Goal: Task Accomplishment & Management: Manage account settings

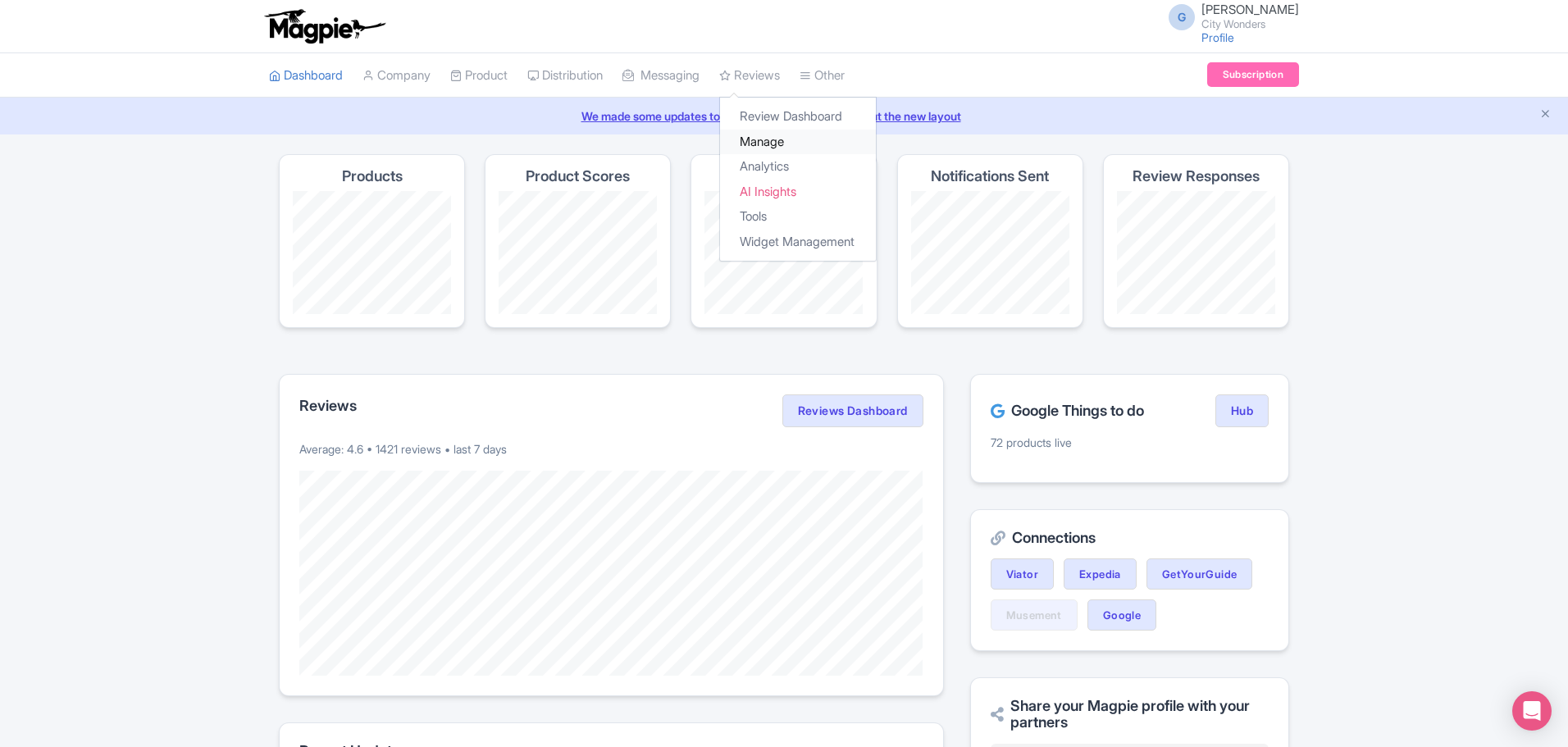
click at [779, 142] on link "Manage" at bounding box center [797, 143] width 156 height 26
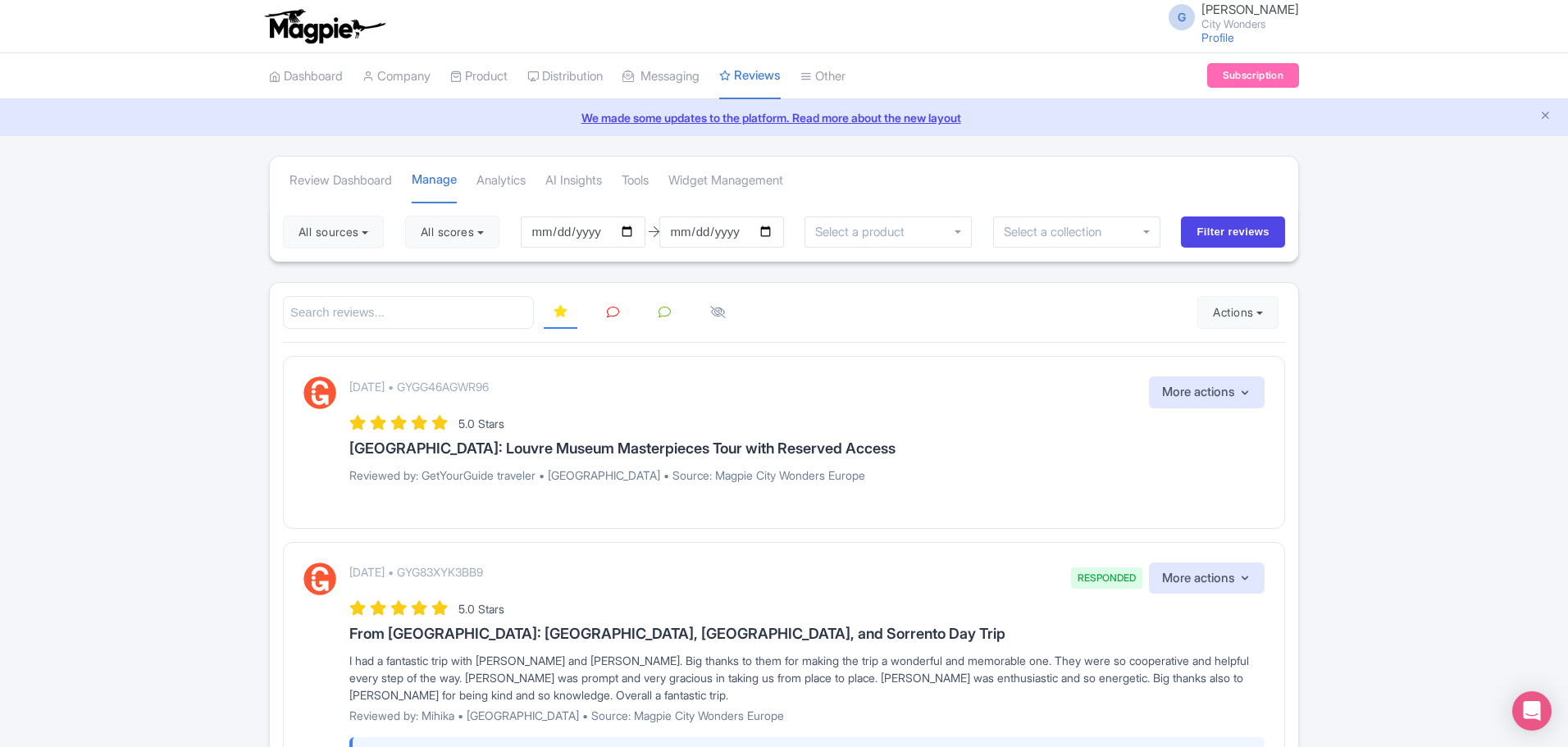
click at [452, 316] on input "search" at bounding box center [408, 312] width 251 height 34
click at [338, 225] on button "All sources" at bounding box center [333, 231] width 101 height 33
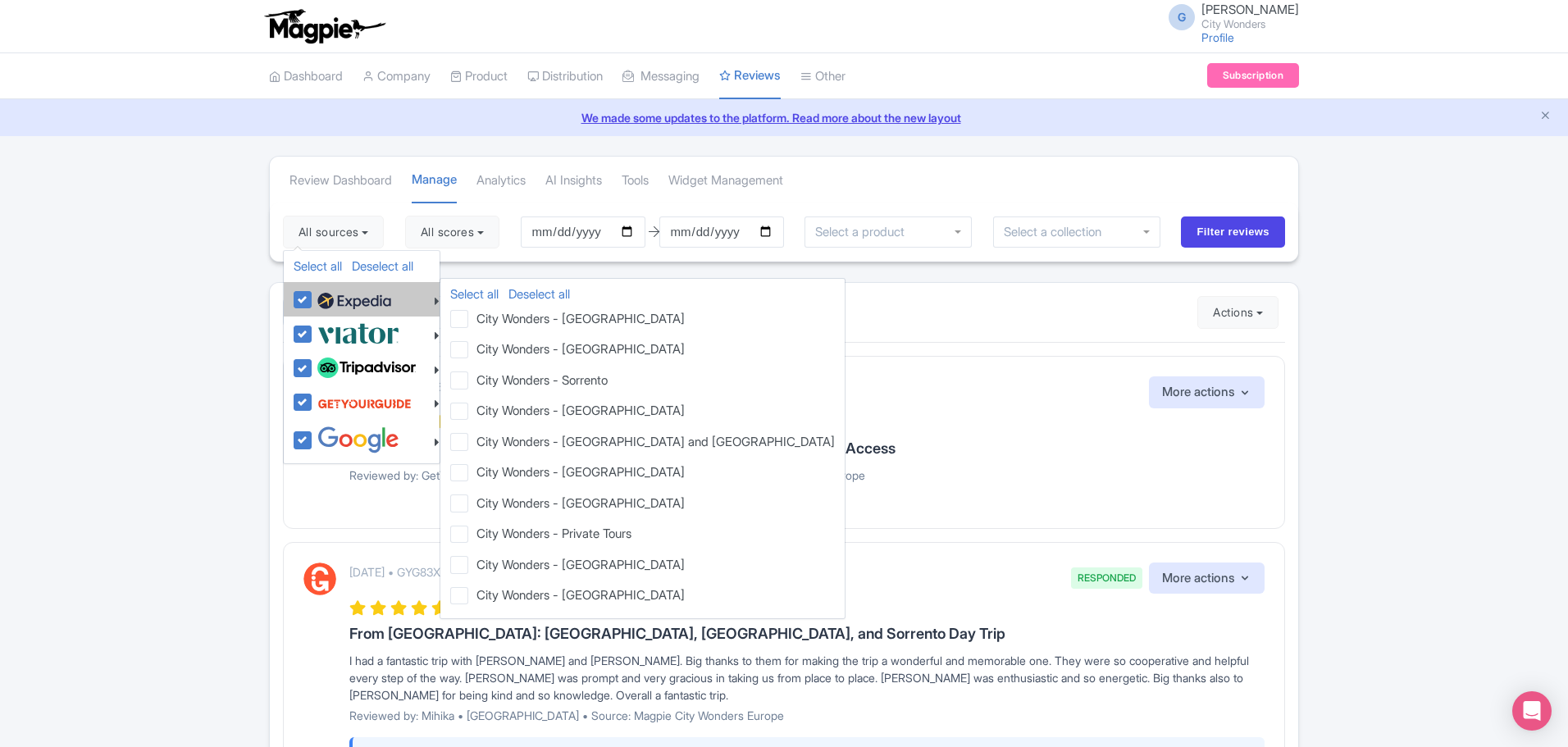
click at [322, 299] on img at bounding box center [354, 301] width 73 height 25
click at [322, 296] on input "checkbox" at bounding box center [318, 291] width 11 height 11
checkbox input "false"
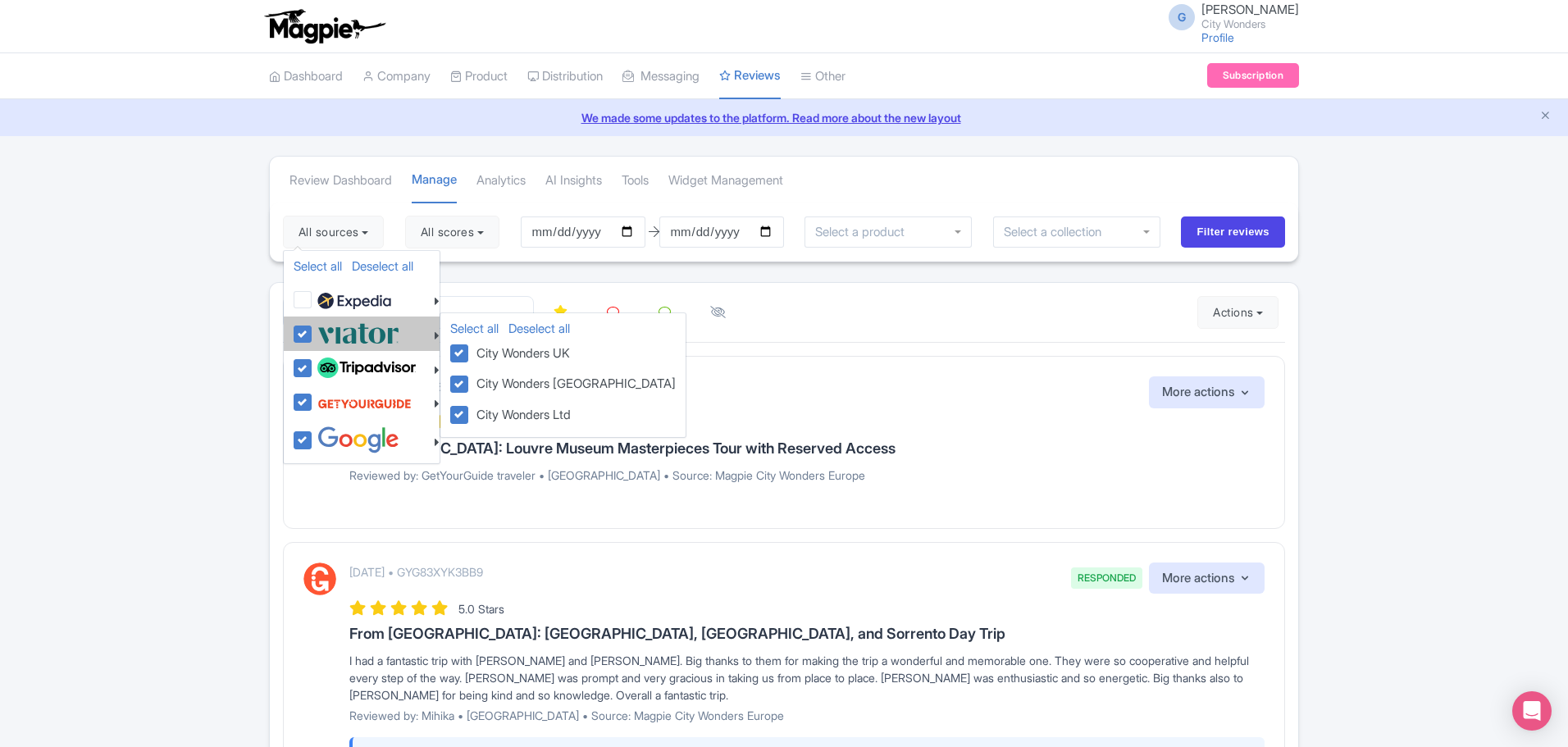
drag, startPoint x: 324, startPoint y: 329, endPoint x: 325, endPoint y: 343, distance: 14.0
click at [324, 330] on img at bounding box center [358, 332] width 82 height 27
click at [324, 330] on input "checkbox" at bounding box center [318, 324] width 11 height 11
checkbox input "false"
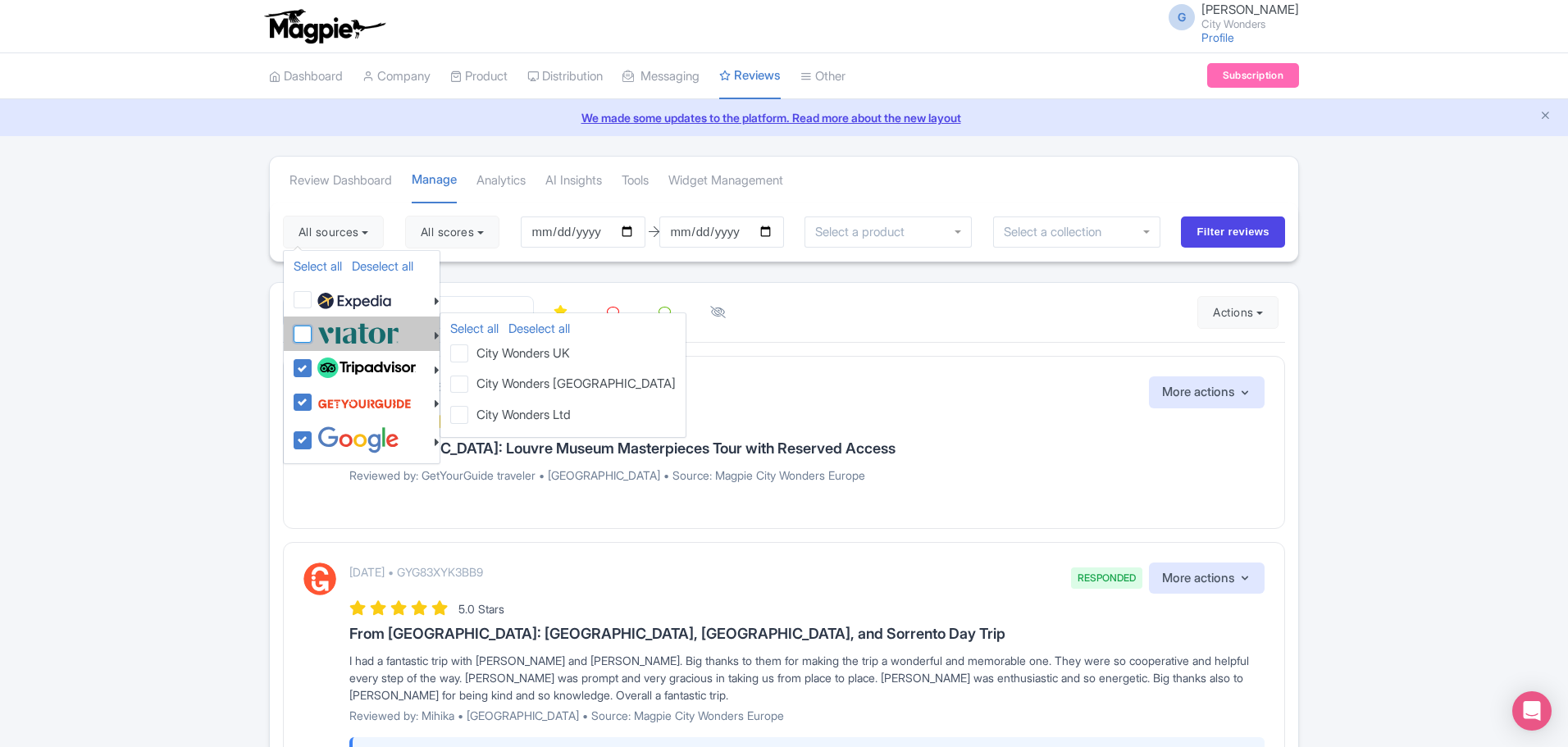
checkbox input "false"
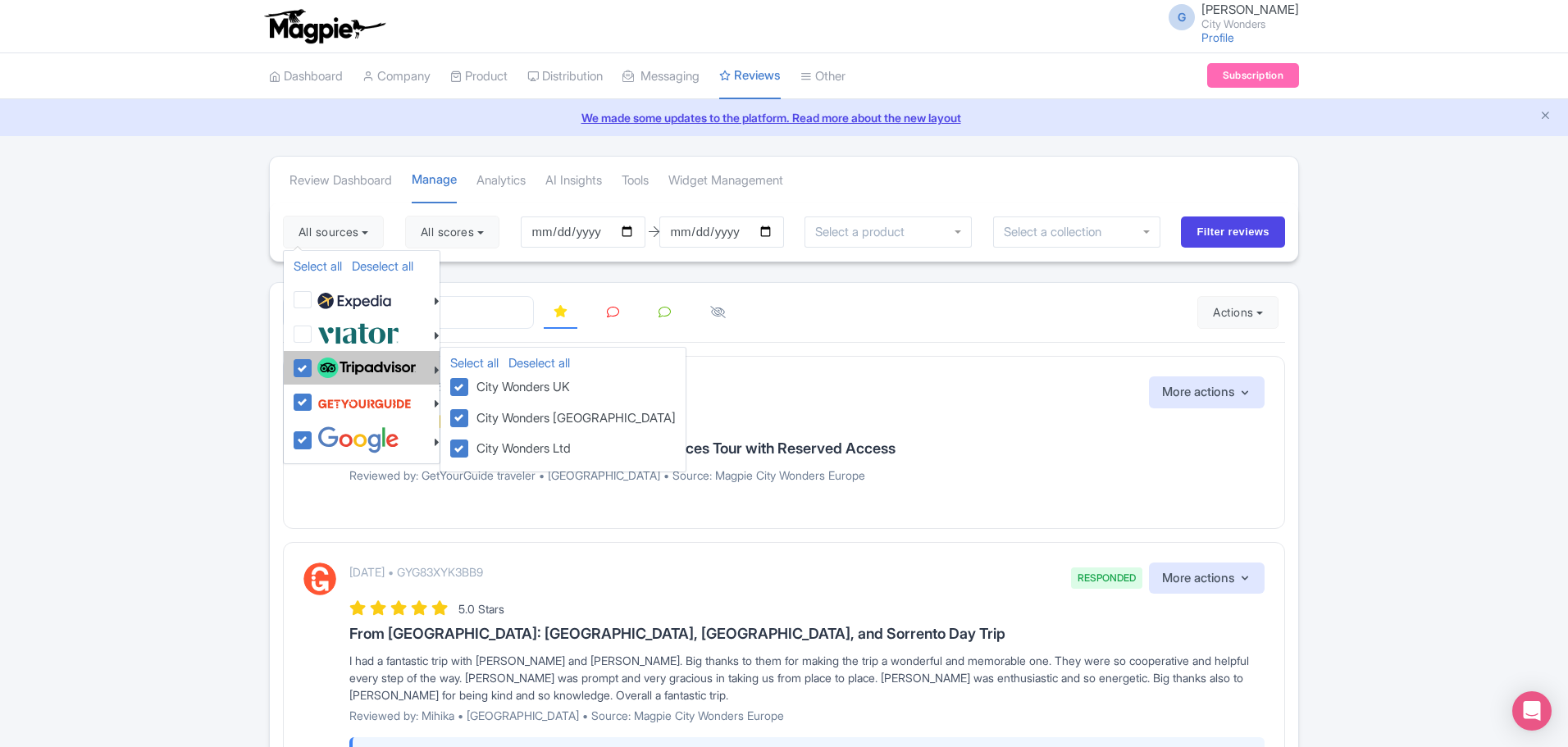
click at [307, 357] on div at bounding box center [366, 368] width 146 height 28
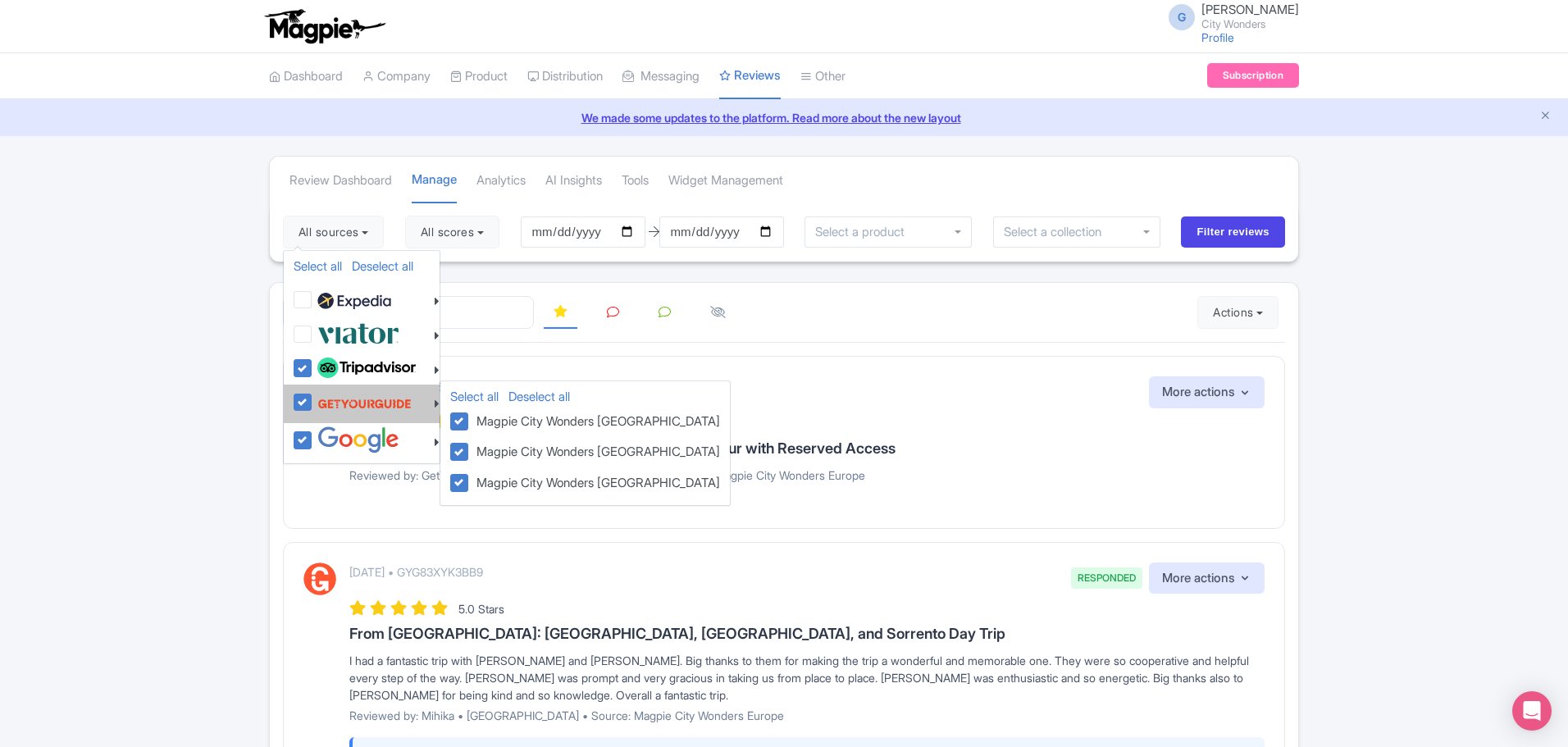
click at [317, 410] on label at bounding box center [362, 403] width 98 height 31
click at [317, 399] on input "checkbox" at bounding box center [318, 393] width 11 height 11
checkbox input "false"
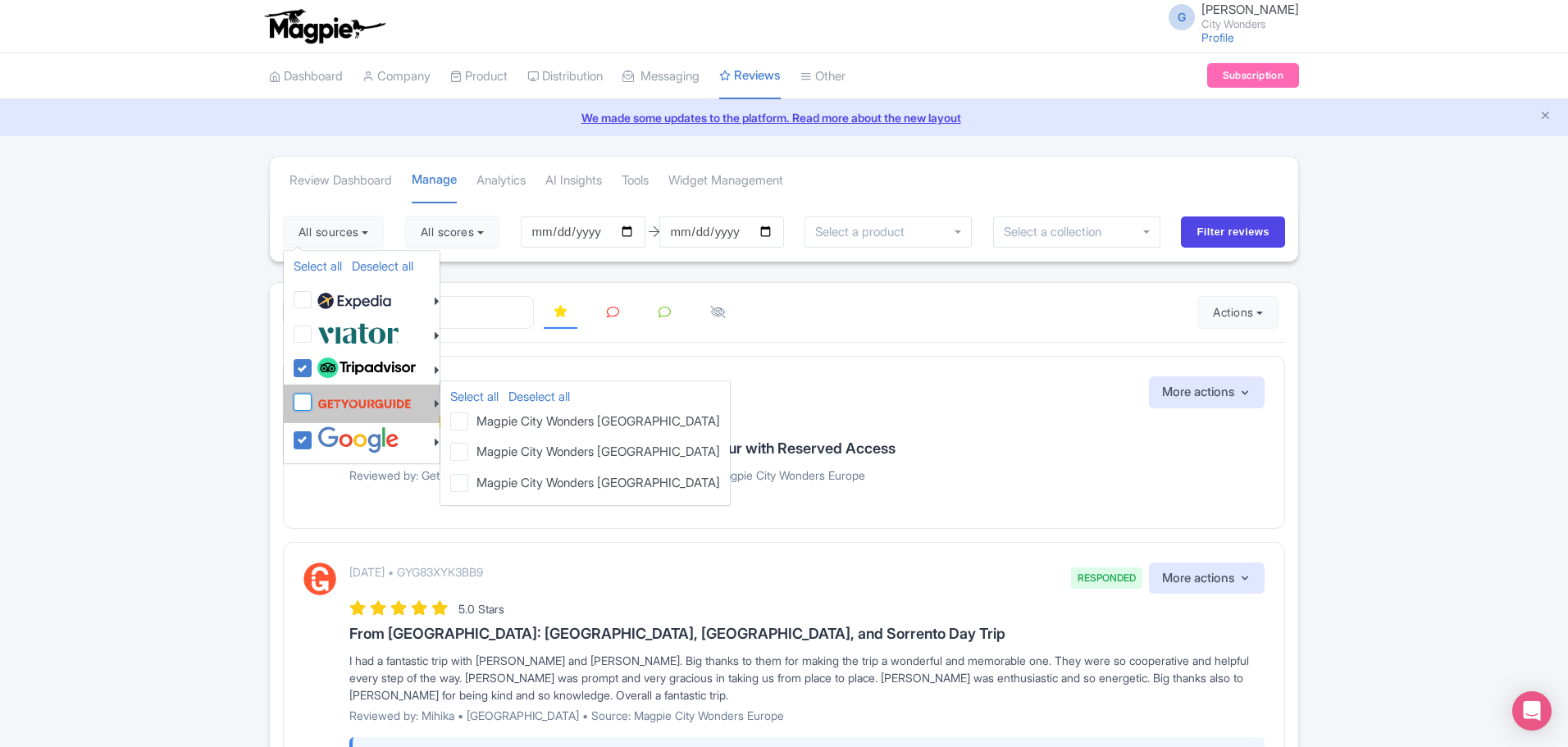
checkbox input "false"
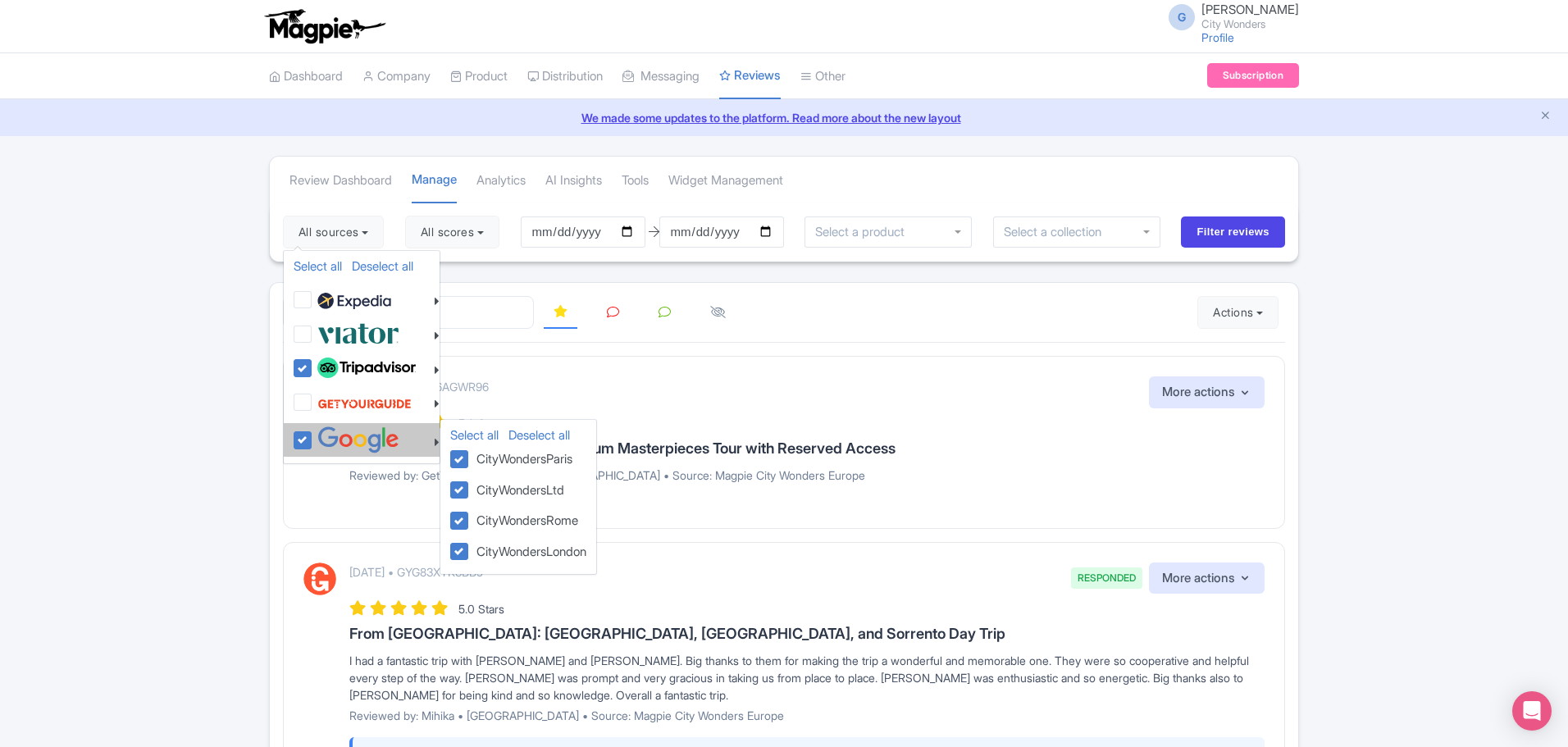
drag, startPoint x: 335, startPoint y: 438, endPoint x: 347, endPoint y: 431, distance: 13.9
click at [336, 439] on img at bounding box center [358, 439] width 82 height 27
click at [324, 437] on input "checkbox" at bounding box center [318, 432] width 11 height 11
checkbox input "false"
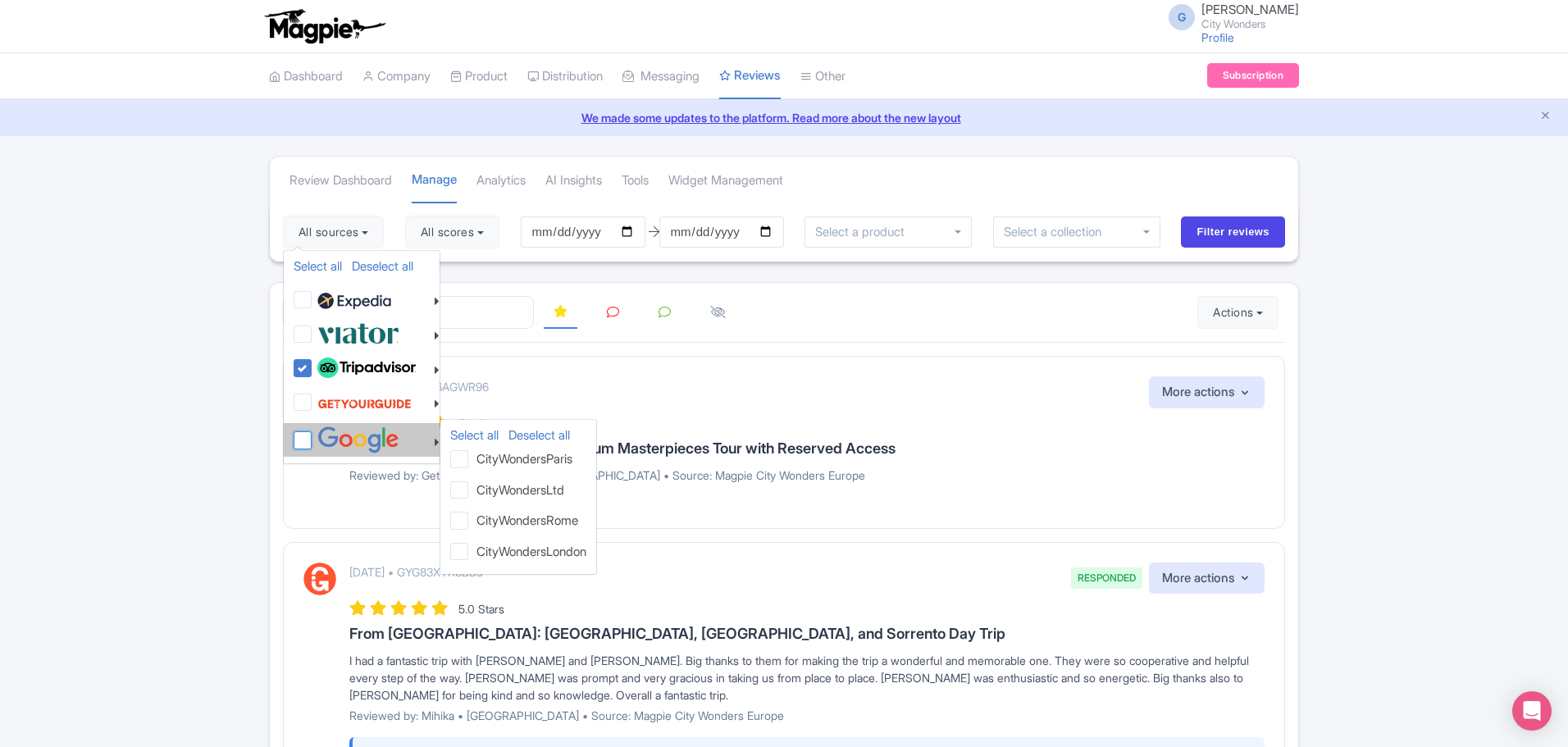
checkbox input "false"
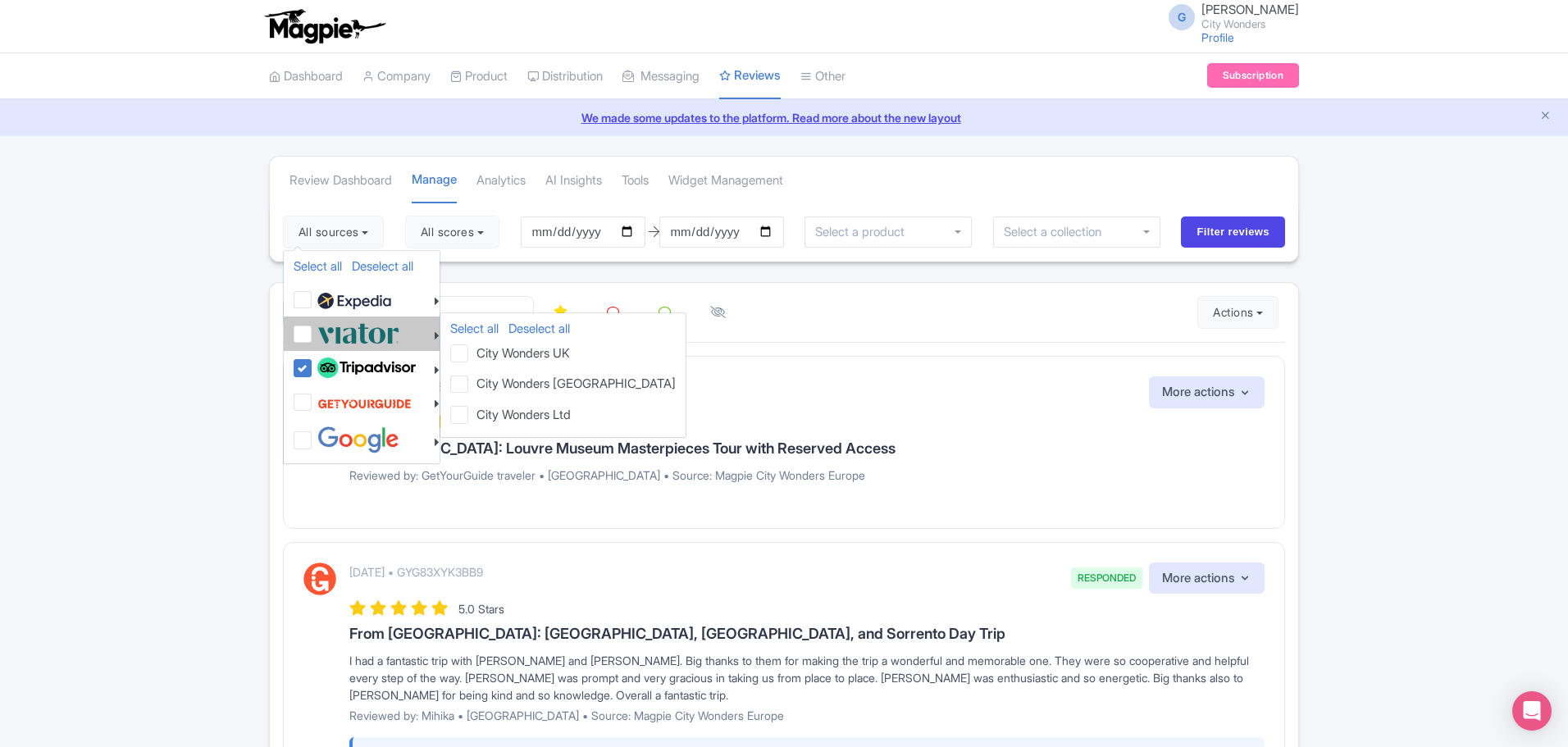
click at [354, 334] on img at bounding box center [358, 332] width 82 height 27
click at [324, 330] on input "checkbox" at bounding box center [318, 324] width 11 height 11
checkbox input "true"
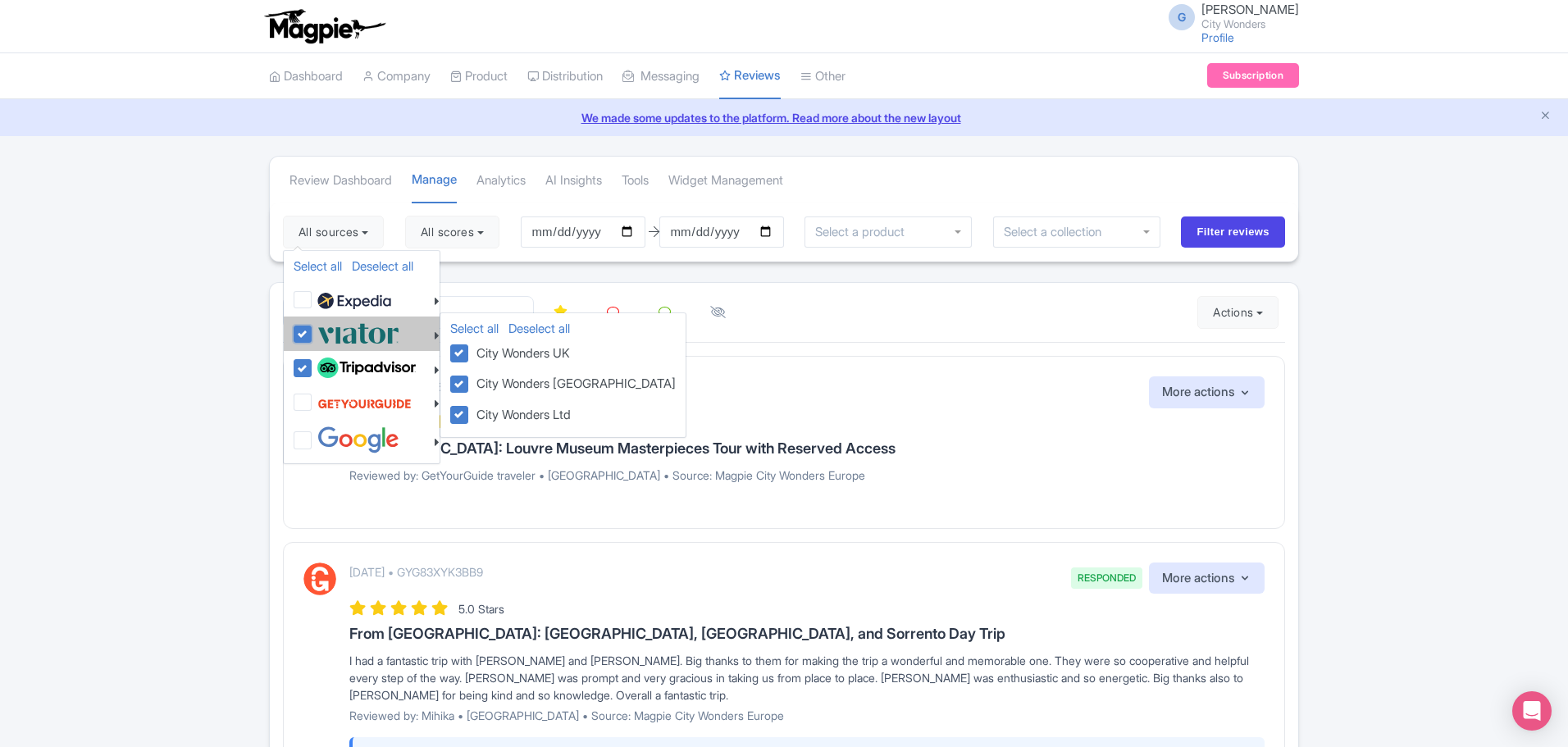
checkbox input "true"
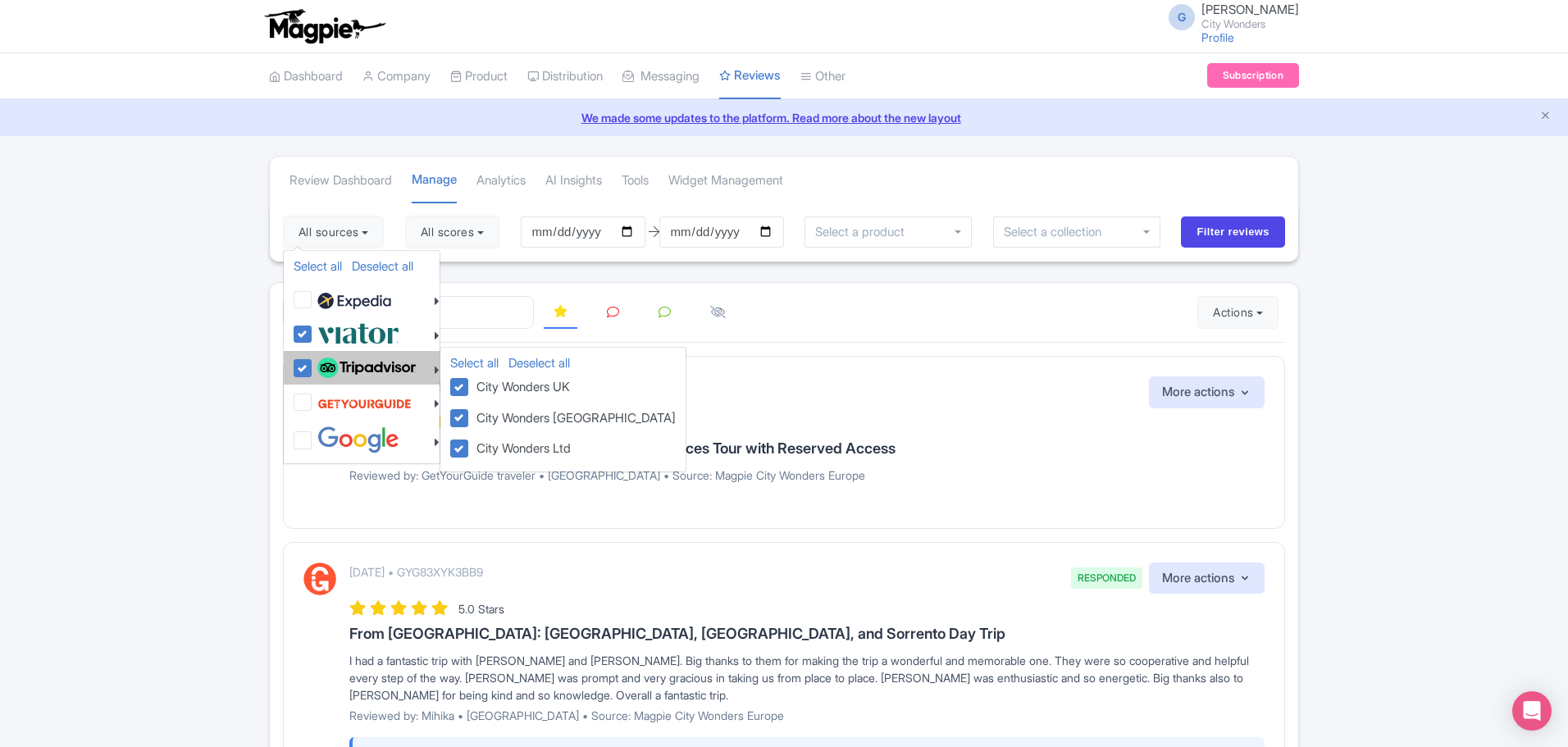
click at [340, 368] on img at bounding box center [366, 367] width 98 height 21
click at [324, 365] on input "checkbox" at bounding box center [318, 359] width 11 height 11
checkbox input "false"
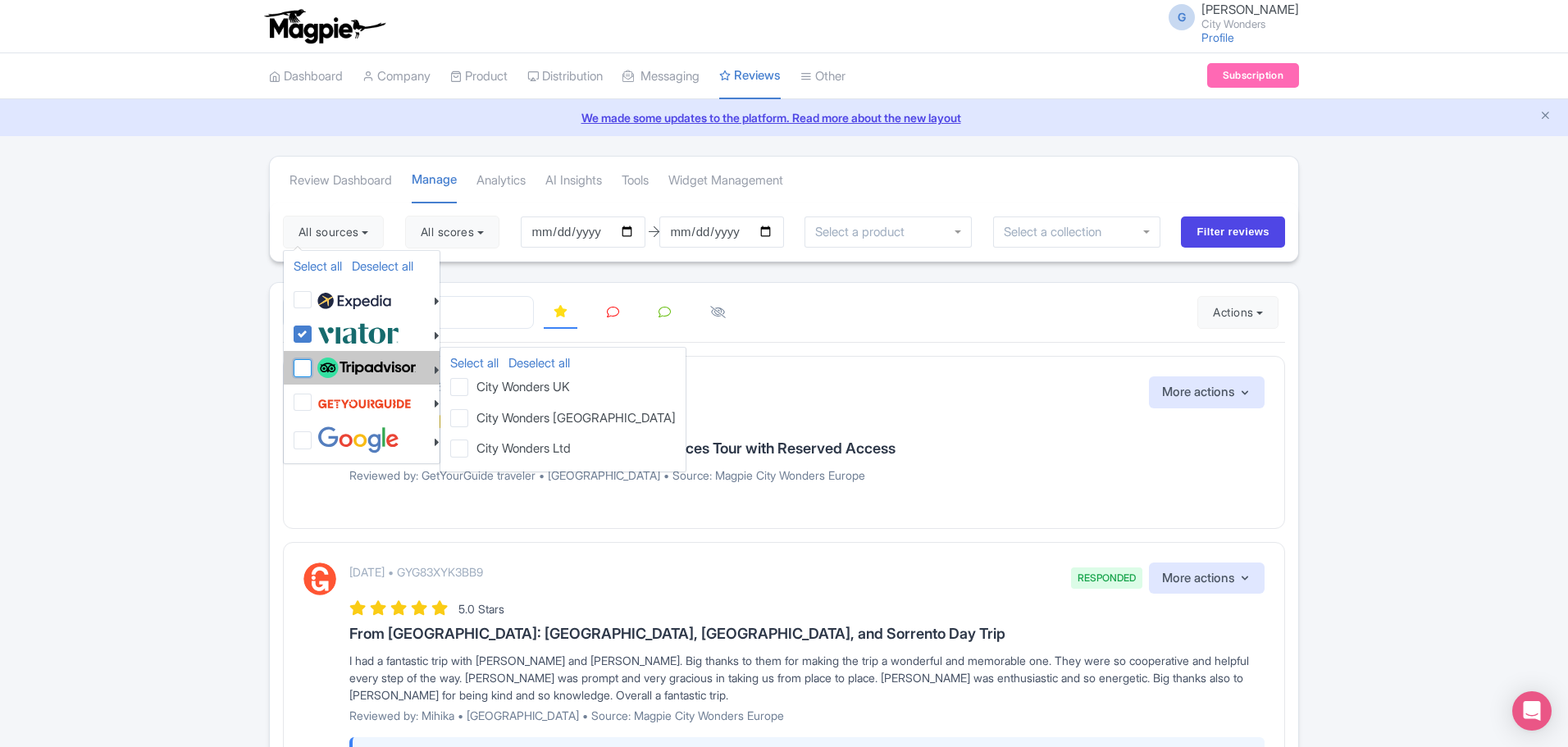
checkbox input "false"
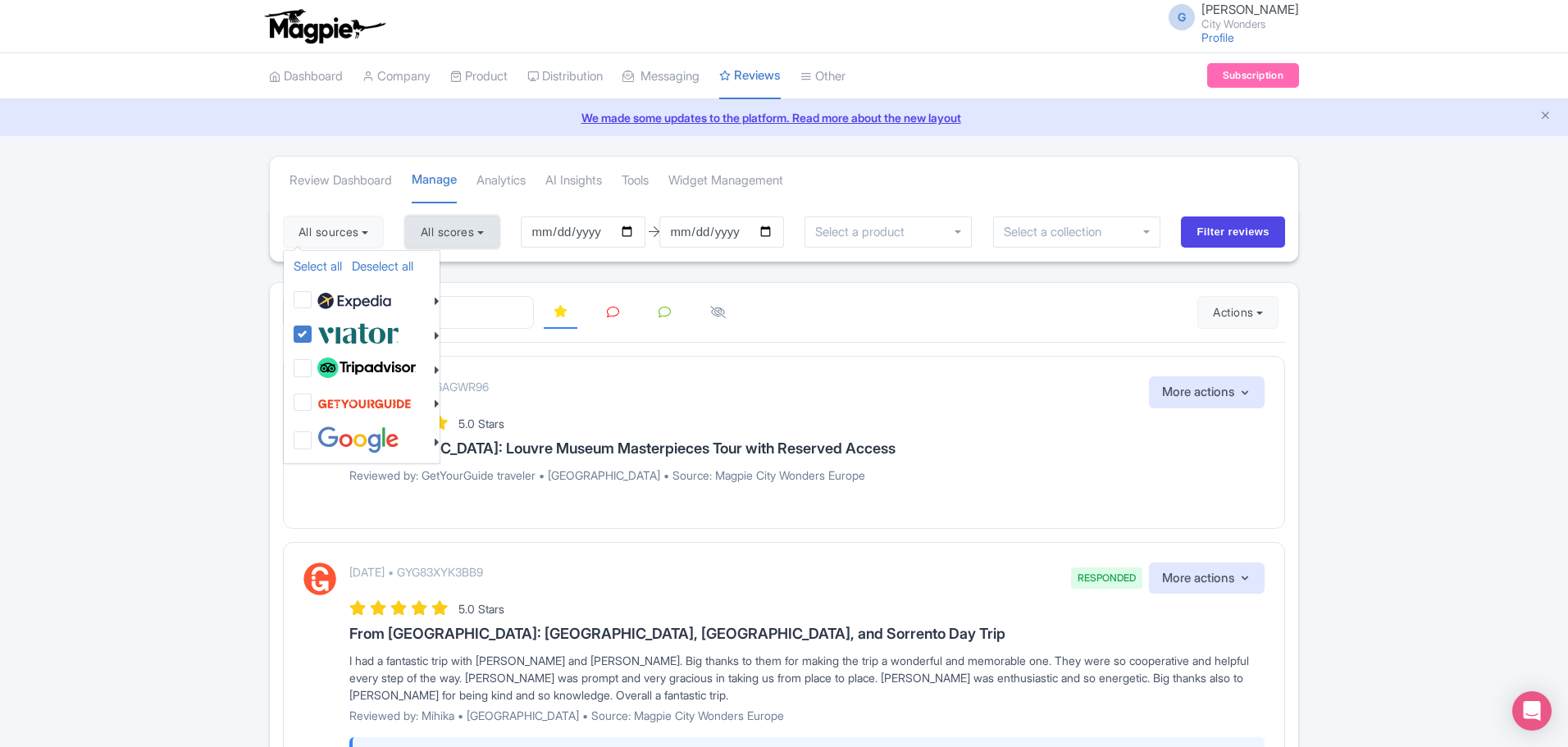
click at [462, 233] on button "All scores" at bounding box center [451, 231] width 94 height 33
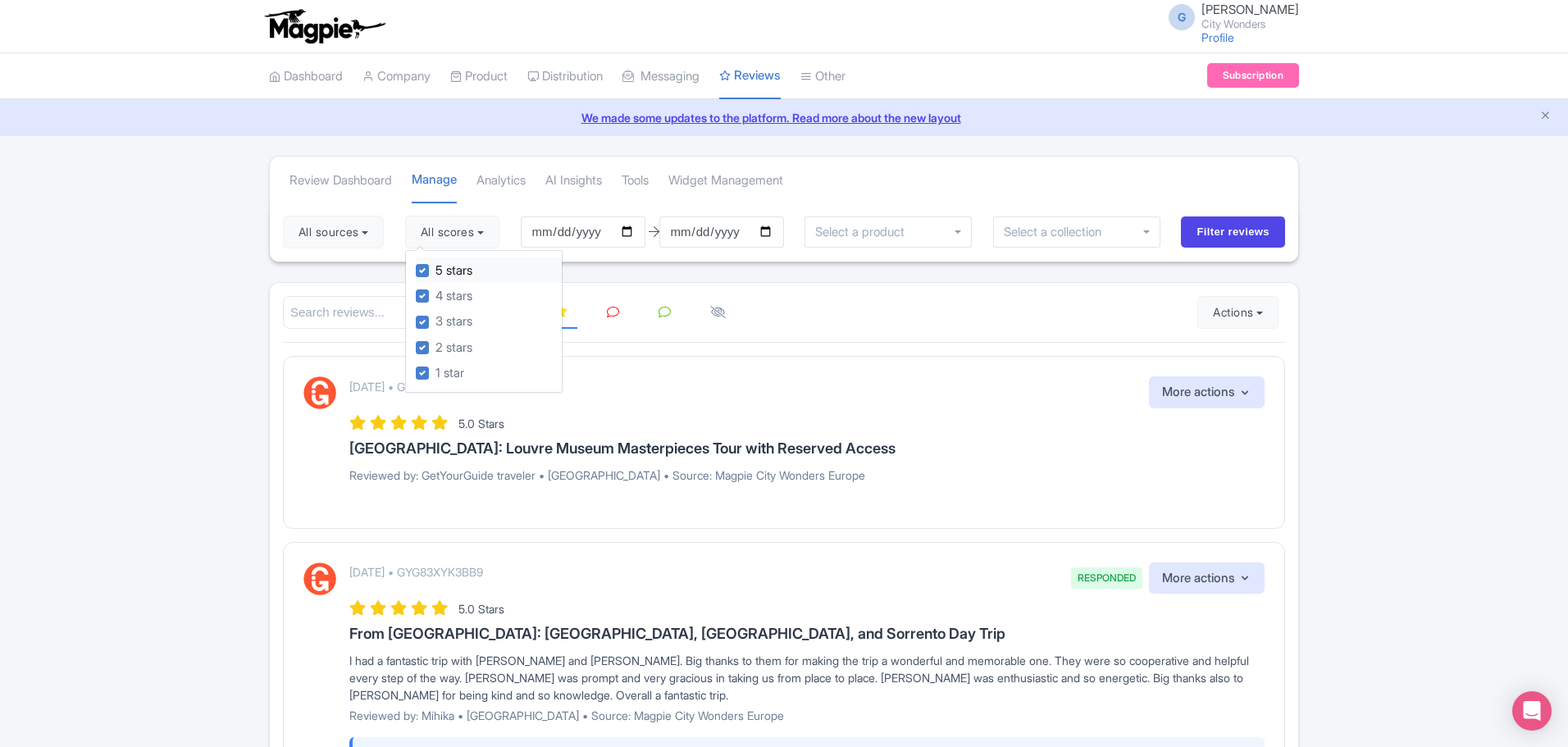
drag, startPoint x: 451, startPoint y: 268, endPoint x: 452, endPoint y: 278, distance: 10.0
click at [451, 268] on label "5 stars" at bounding box center [453, 271] width 37 height 19
click at [446, 268] on input "5 stars" at bounding box center [440, 266] width 11 height 11
checkbox input "false"
drag, startPoint x: 462, startPoint y: 297, endPoint x: 463, endPoint y: 308, distance: 11.0
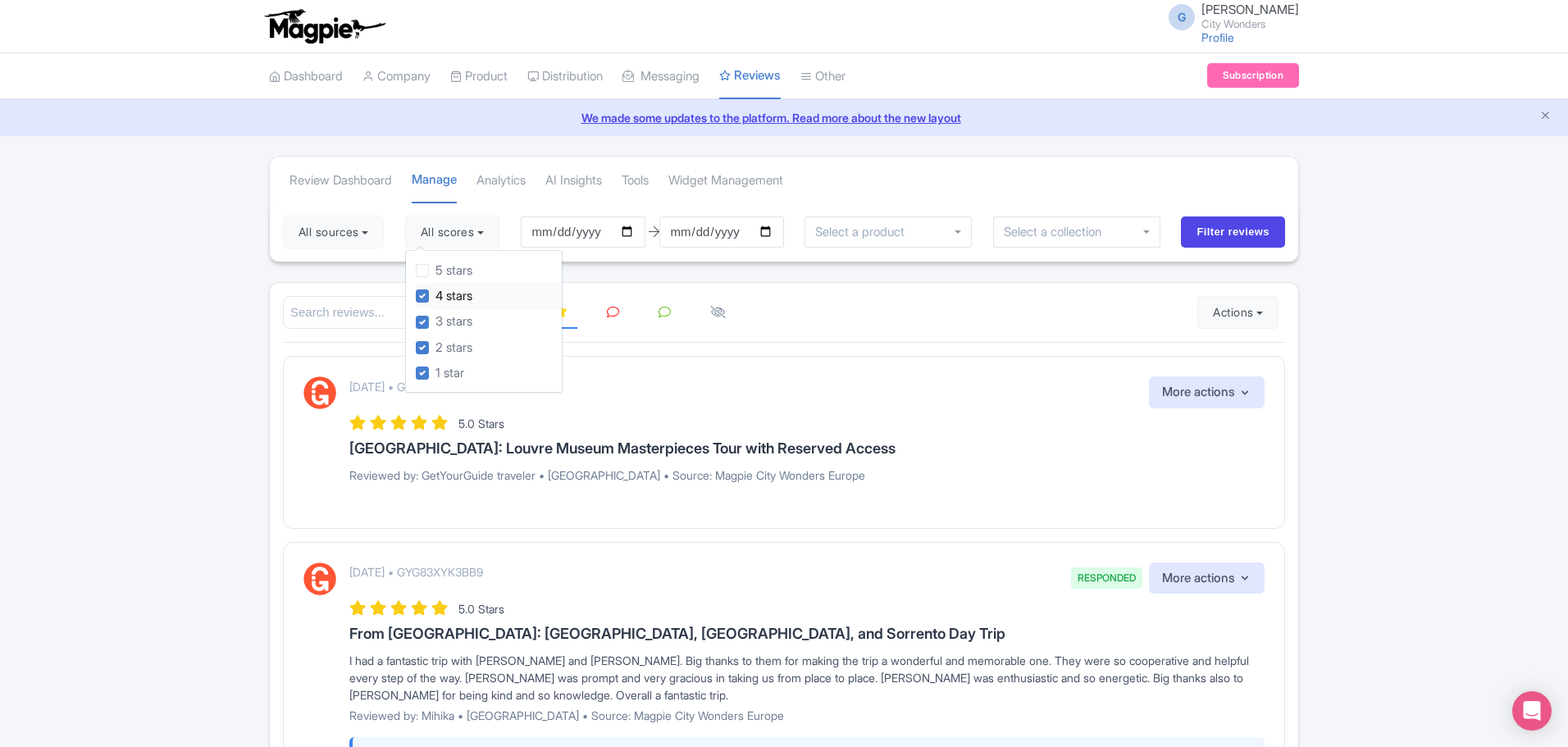
click at [463, 297] on label "4 stars" at bounding box center [453, 296] width 37 height 19
click at [446, 297] on input "4 stars" at bounding box center [440, 292] width 11 height 11
checkbox input "false"
click at [1236, 223] on input "Filter reviews" at bounding box center [1233, 231] width 104 height 31
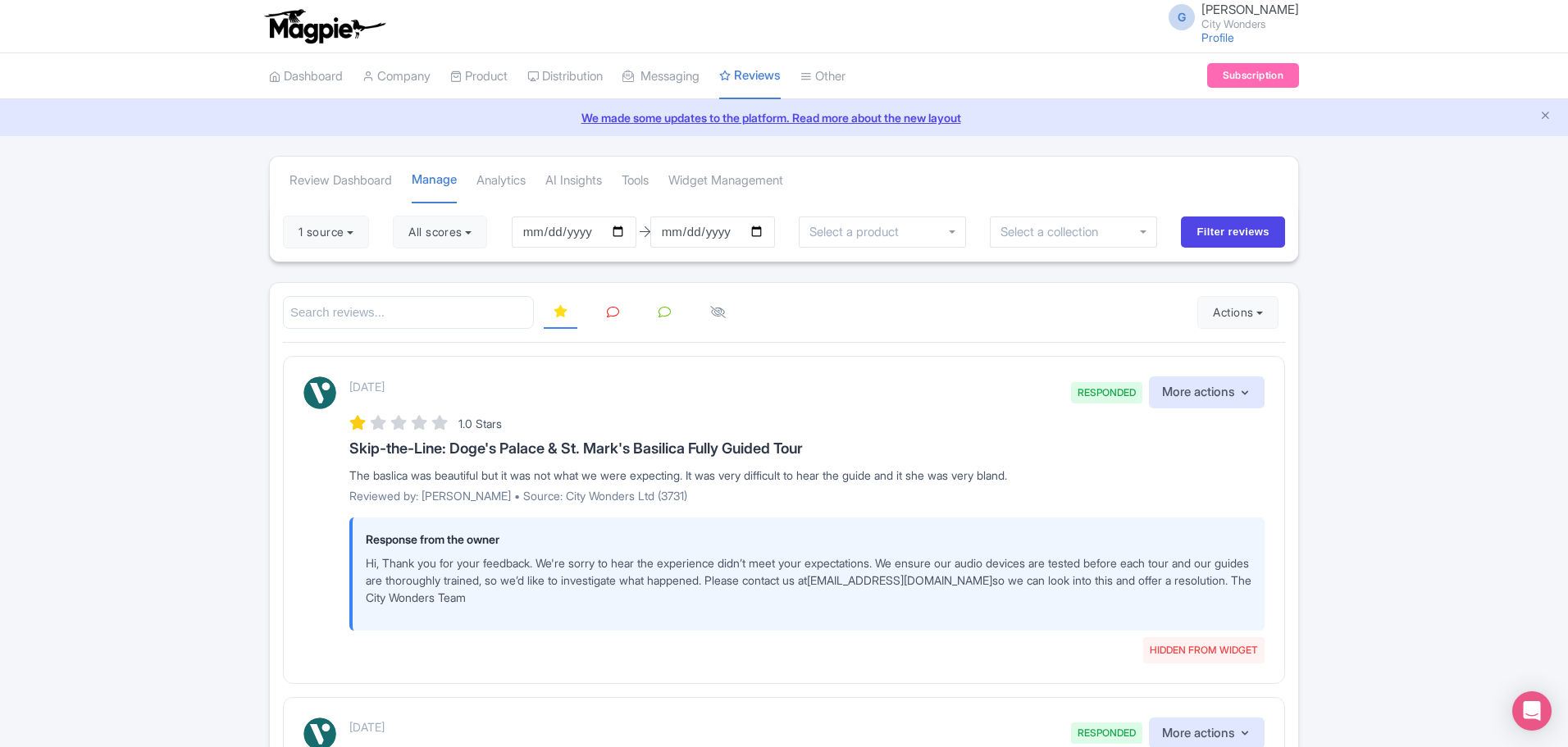
click at [613, 311] on icon at bounding box center [613, 311] width 12 height 12
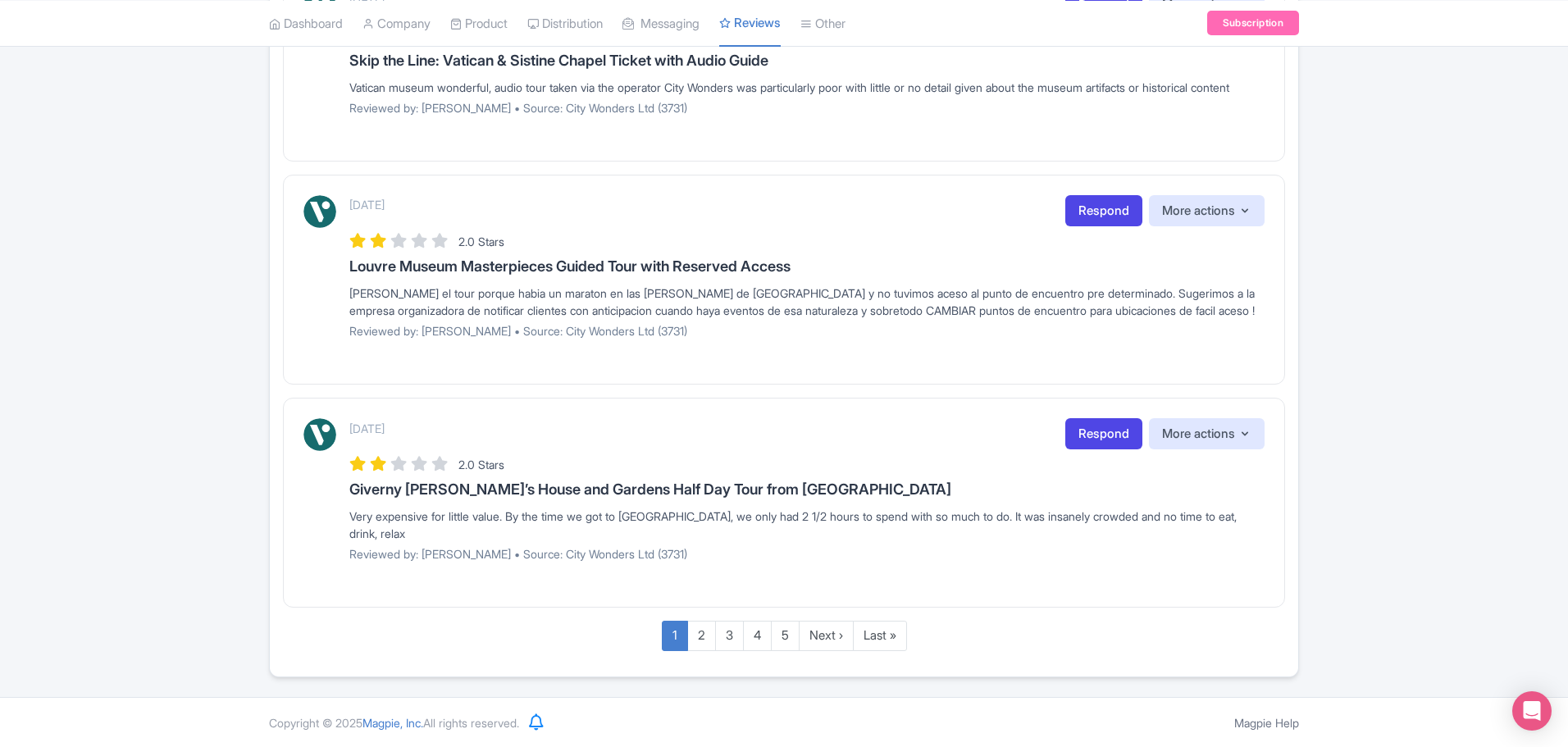
scroll to position [2054, 0]
click at [878, 642] on link "Last »" at bounding box center [880, 635] width 55 height 31
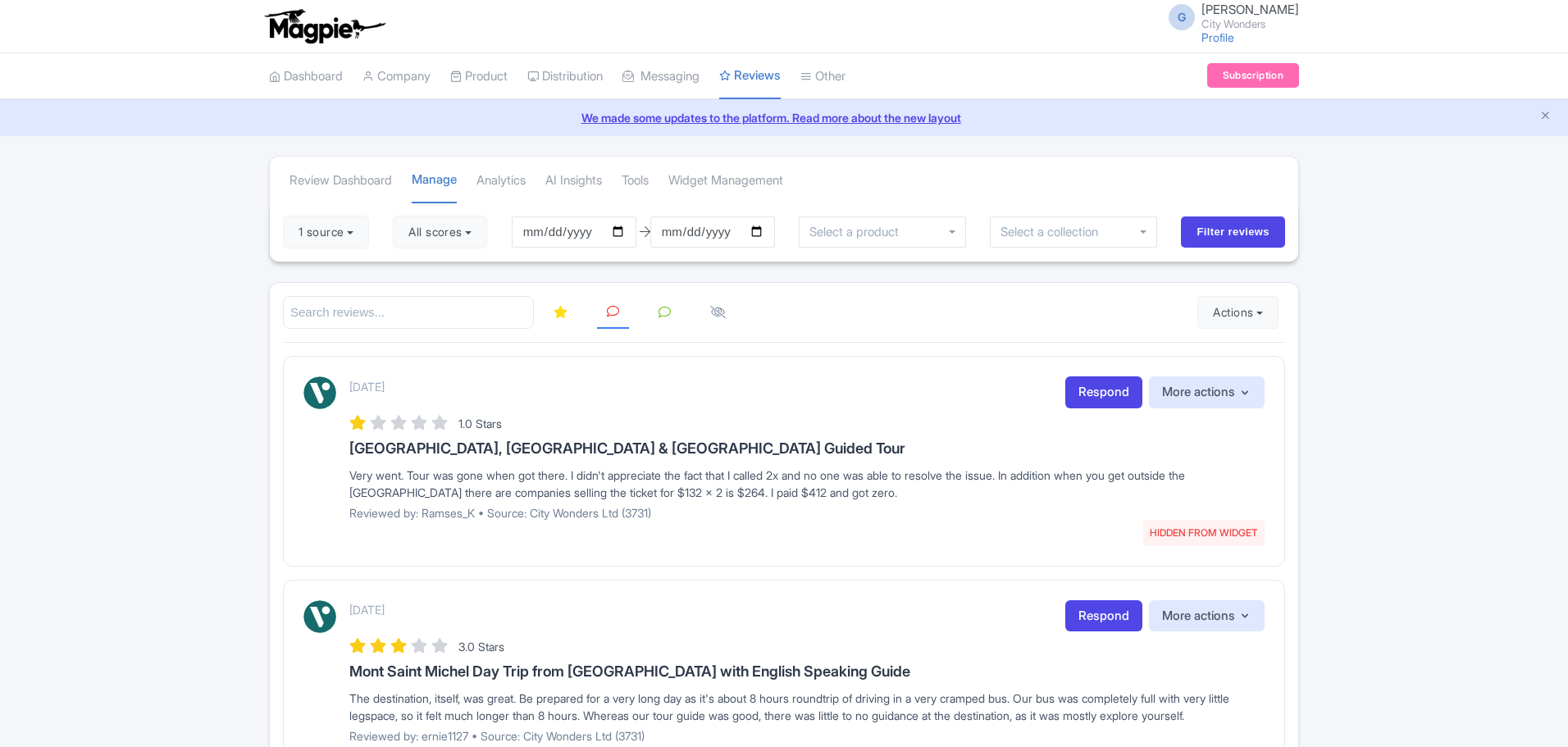
scroll to position [183, 0]
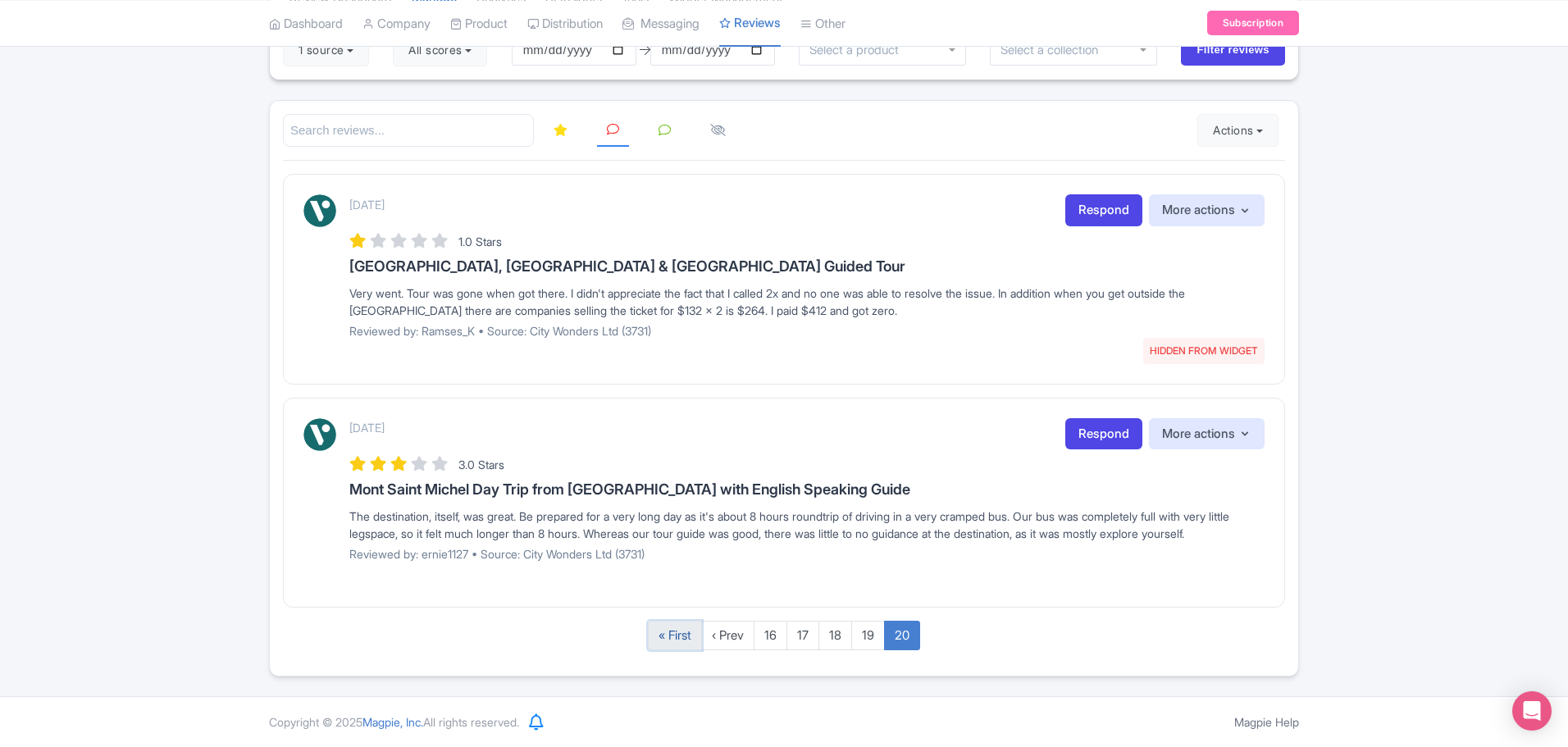
click at [678, 628] on link "« First" at bounding box center [674, 636] width 55 height 31
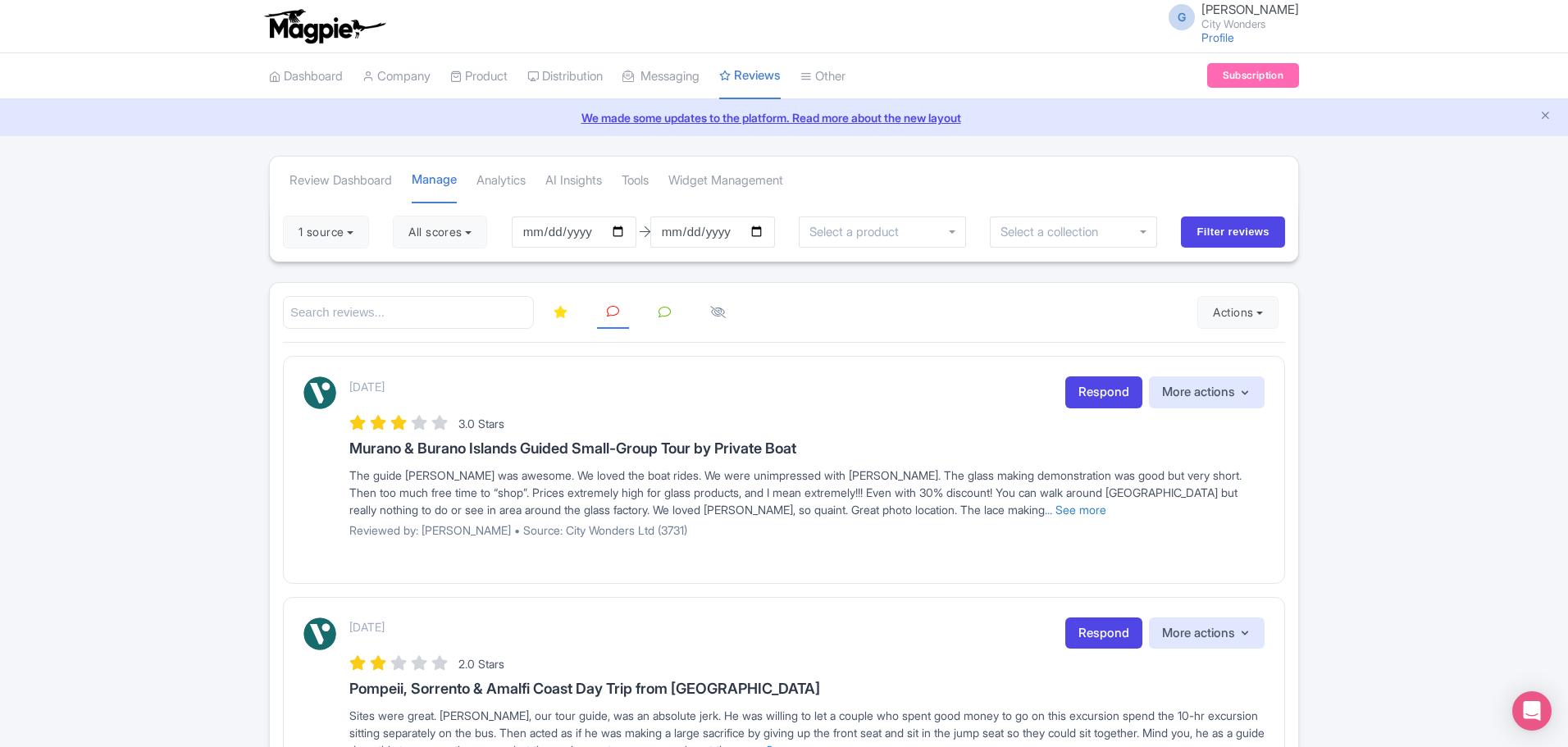
click at [666, 315] on icon at bounding box center [664, 311] width 12 height 12
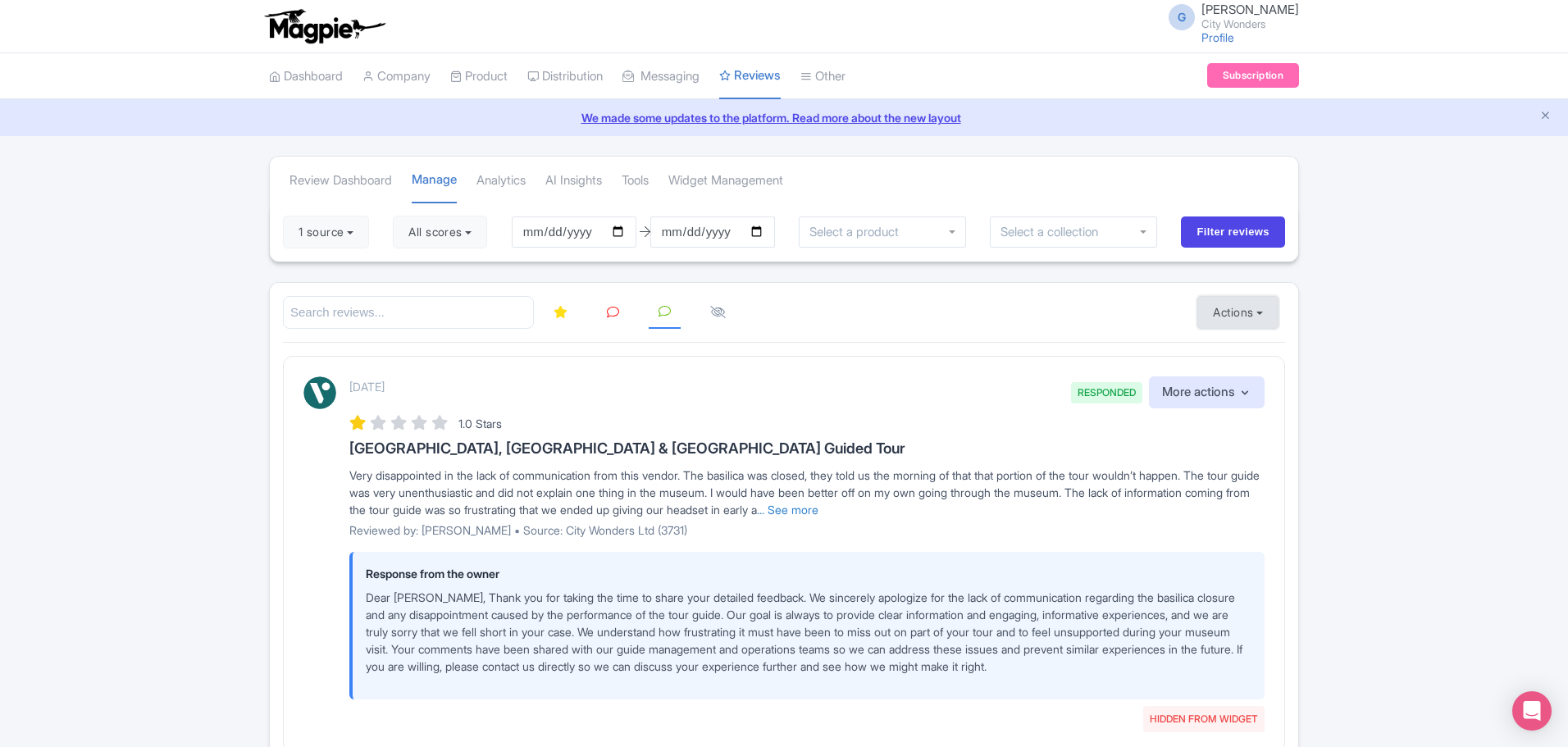
click at [1244, 325] on button "Actions" at bounding box center [1238, 311] width 81 height 33
click at [1255, 351] on link "Import new reviews" at bounding box center [1294, 354] width 192 height 32
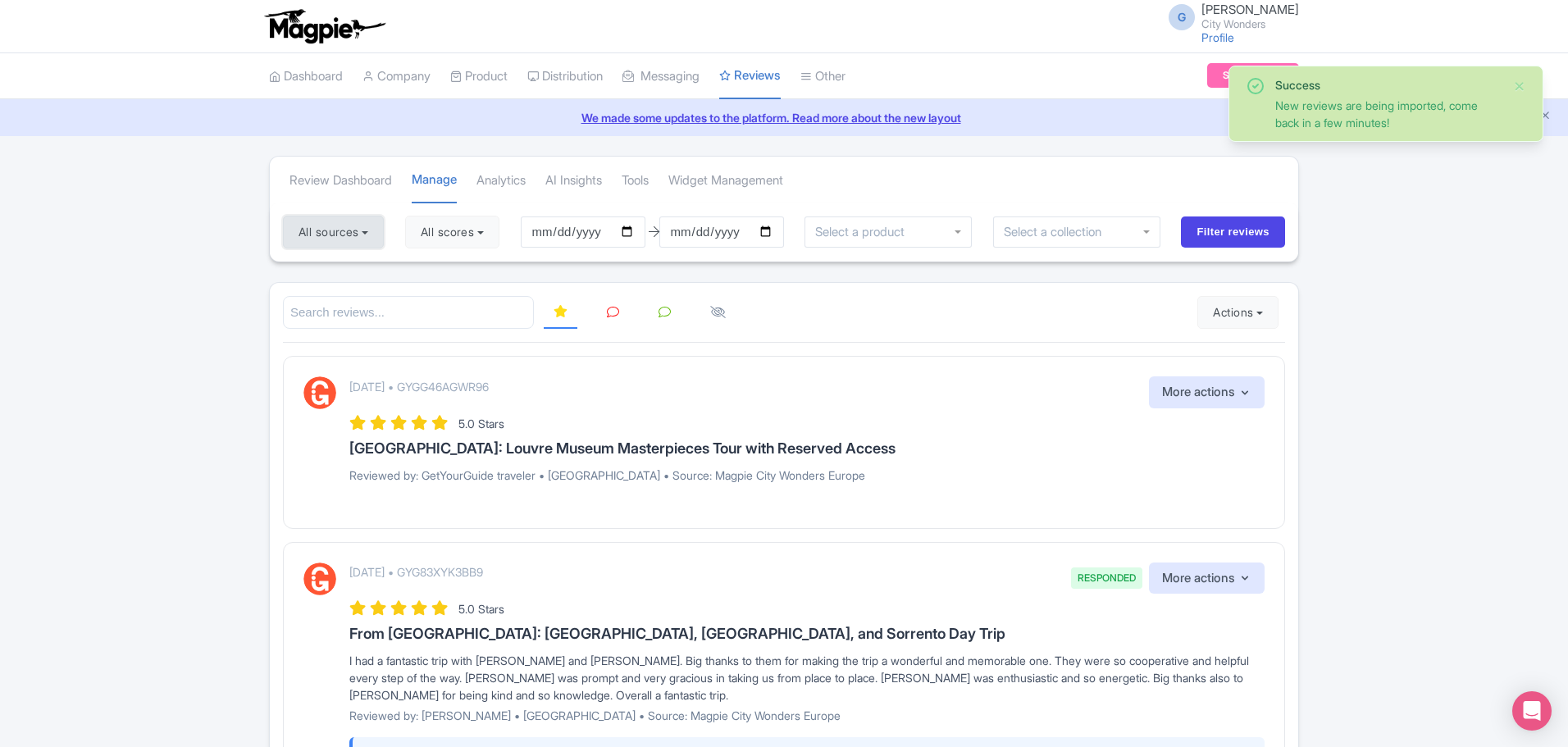
click at [352, 245] on button "All sources" at bounding box center [333, 231] width 101 height 33
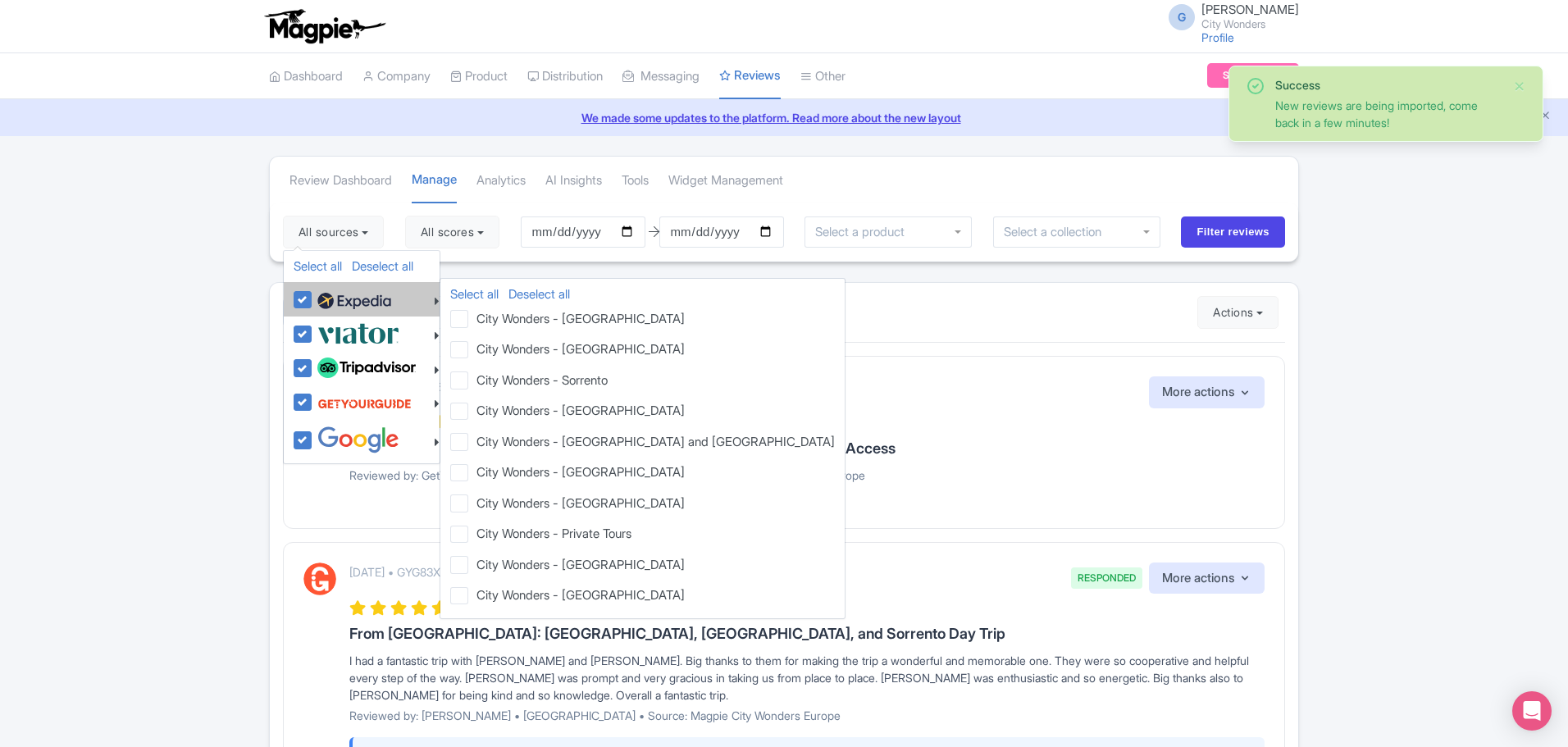
click at [362, 298] on img at bounding box center [354, 301] width 73 height 25
click at [324, 296] on input "checkbox" at bounding box center [318, 291] width 11 height 11
checkbox input "false"
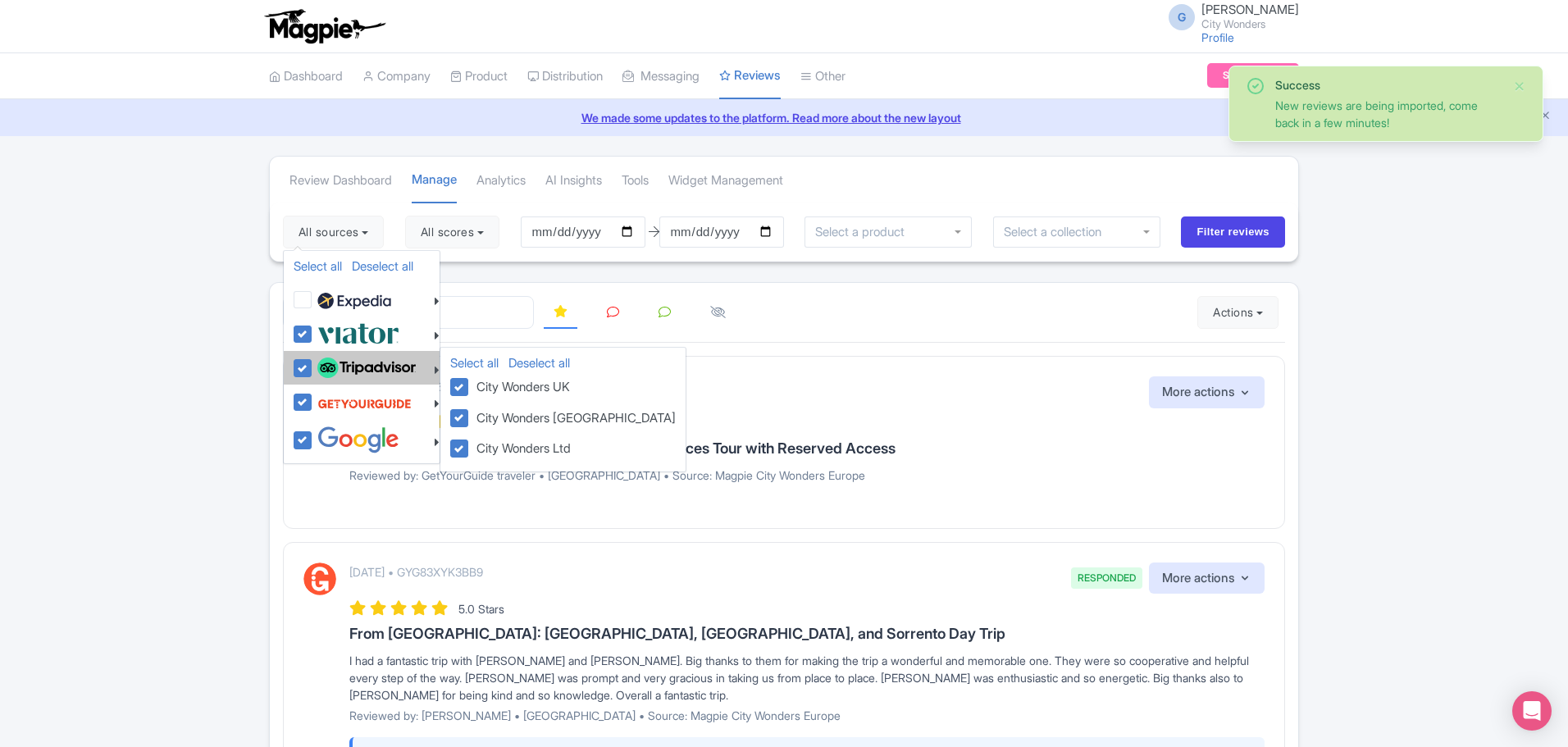
click at [374, 363] on img at bounding box center [366, 367] width 98 height 21
click at [324, 363] on input "checkbox" at bounding box center [318, 359] width 11 height 11
checkbox input "false"
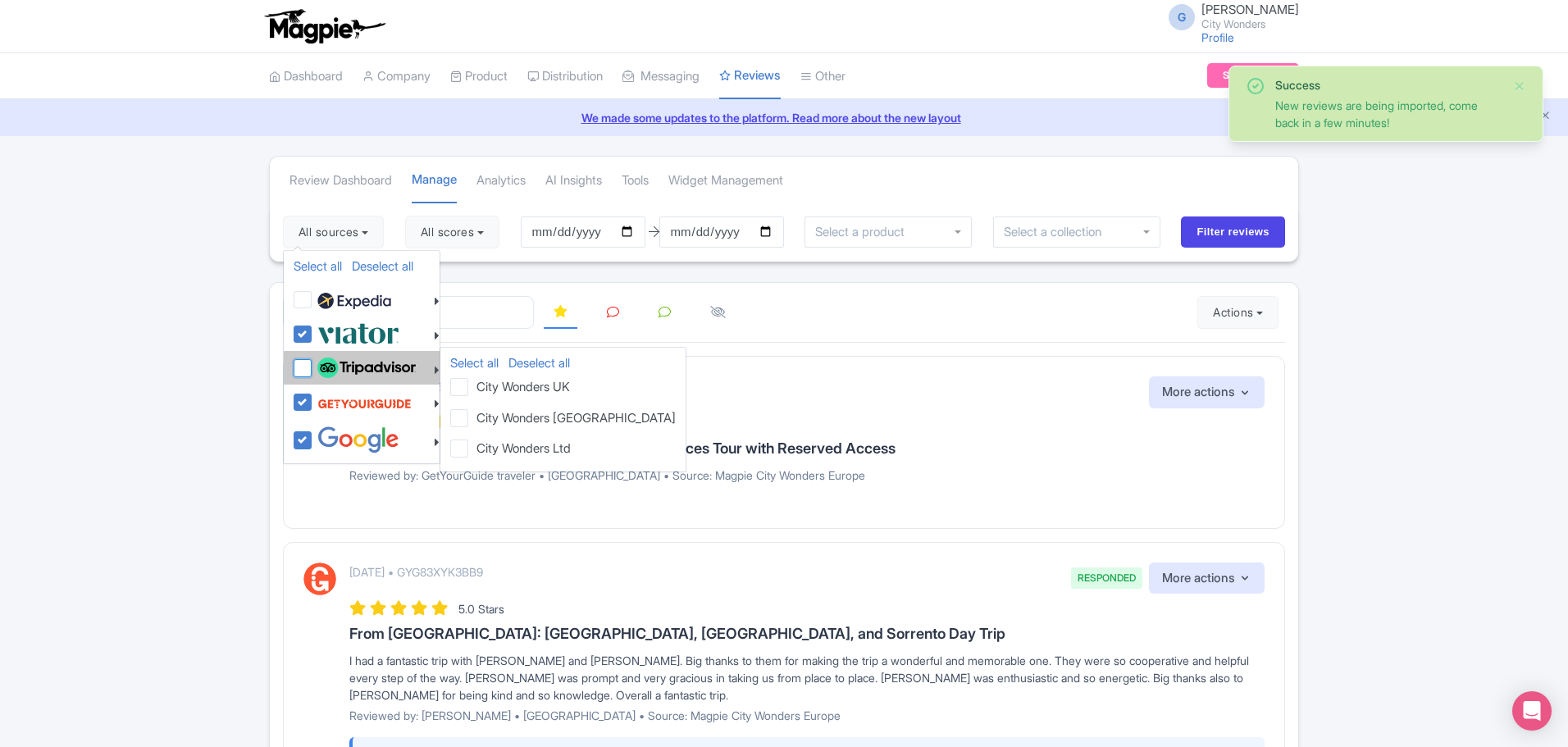
checkbox input "false"
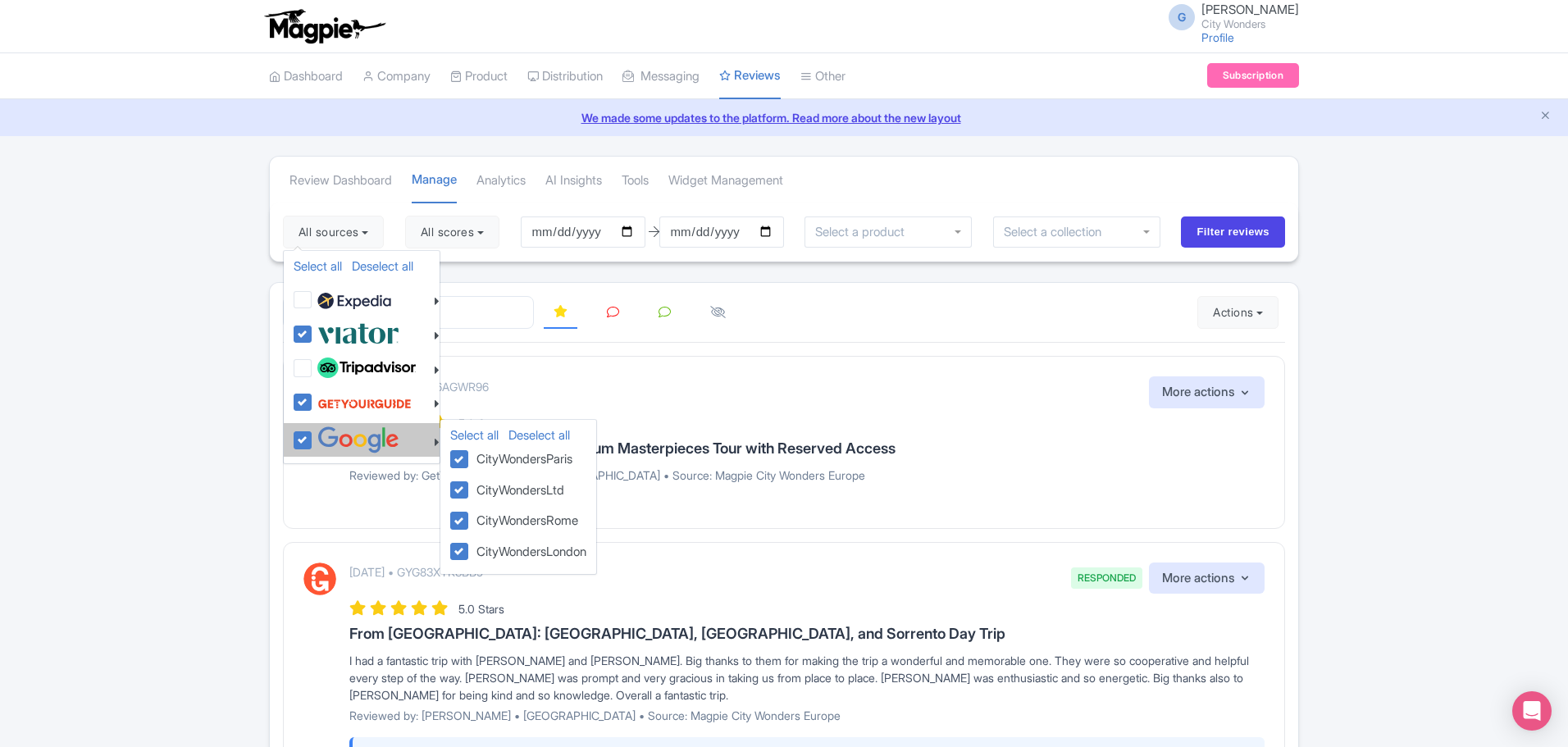
click at [338, 403] on img at bounding box center [364, 403] width 94 height 31
click at [324, 399] on input "checkbox" at bounding box center [318, 393] width 11 height 11
checkbox input "false"
click at [379, 451] on img at bounding box center [358, 439] width 82 height 27
click at [324, 437] on input "checkbox" at bounding box center [318, 432] width 11 height 11
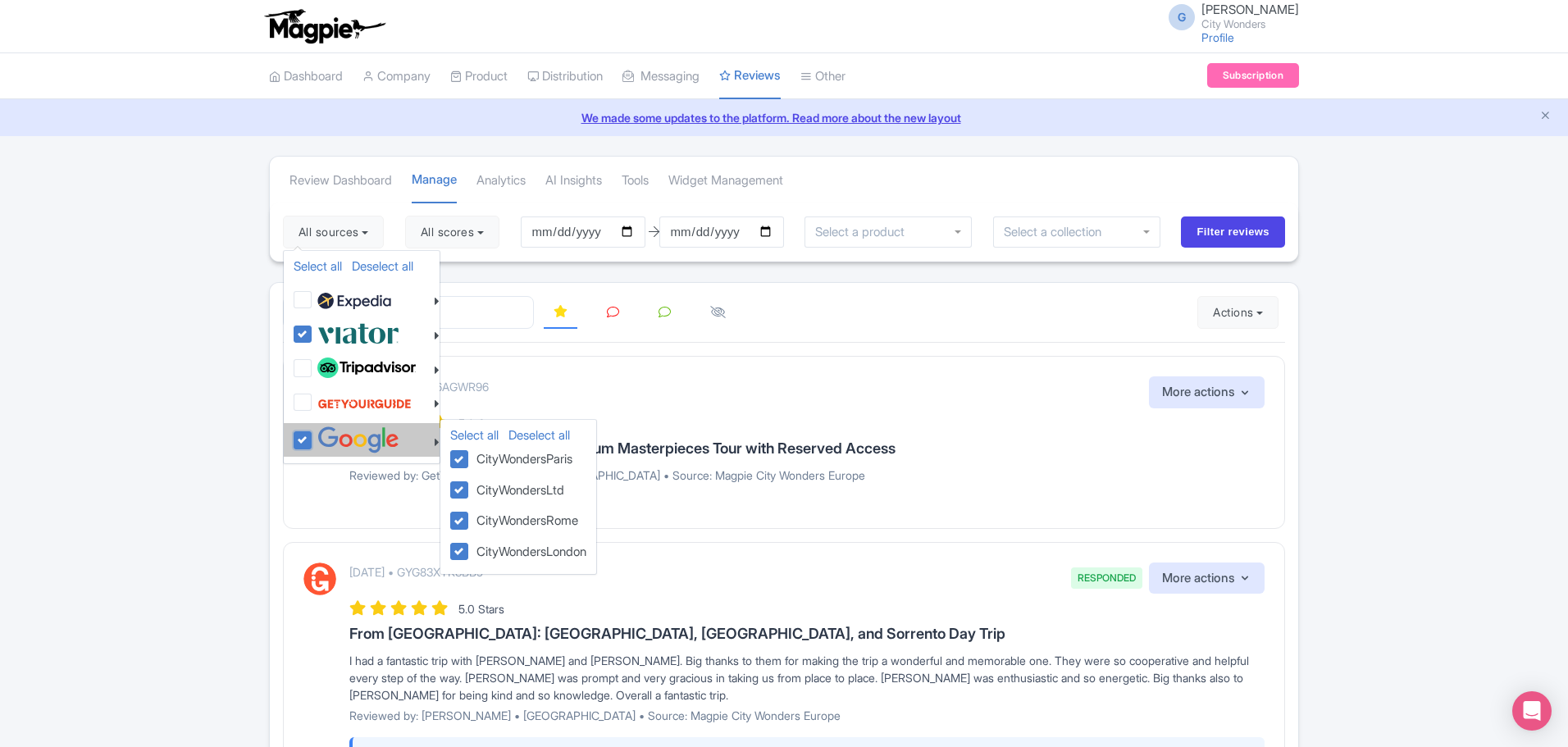
checkbox input "false"
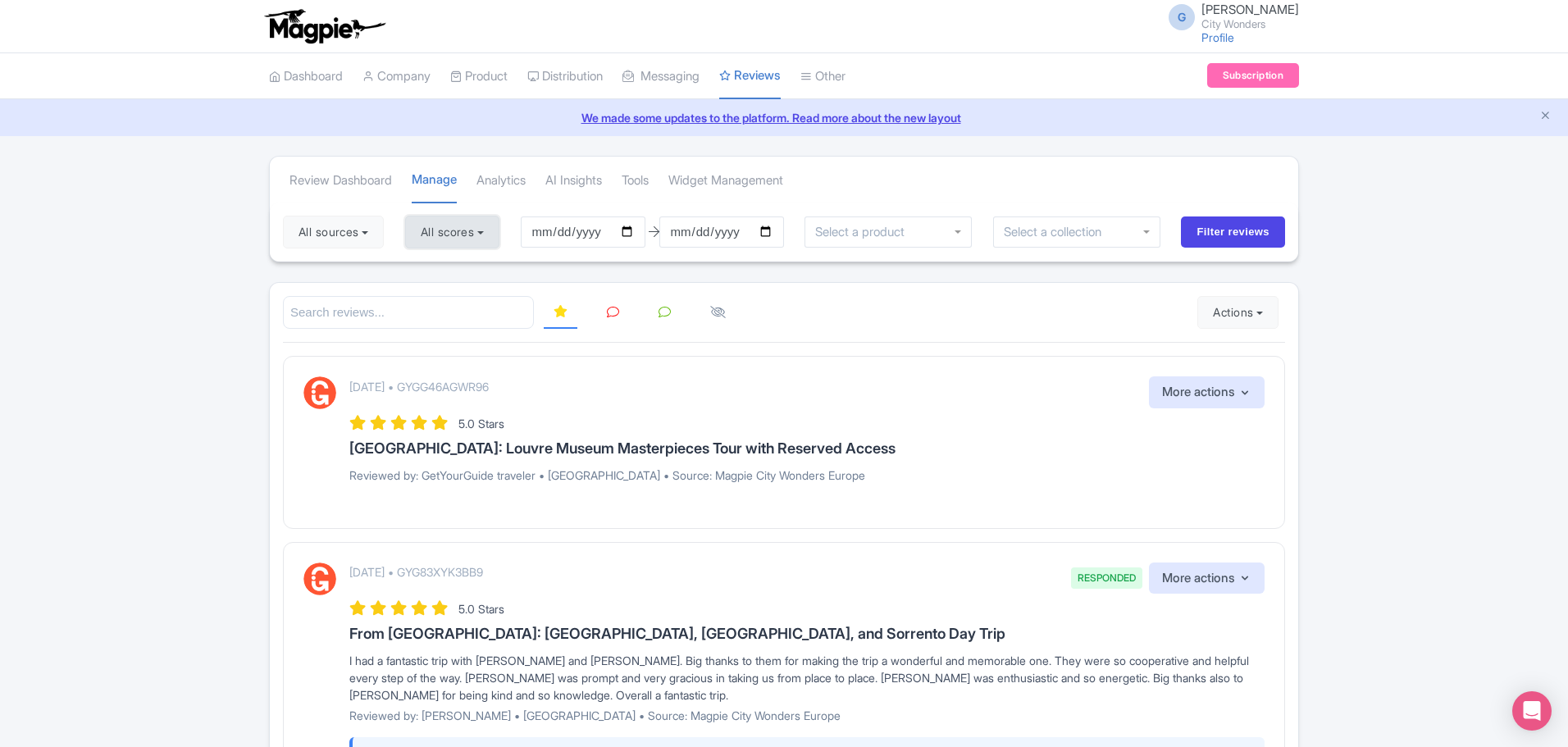
click at [484, 230] on button "All scores" at bounding box center [451, 231] width 94 height 33
click at [457, 276] on label "5 stars" at bounding box center [453, 271] width 37 height 19
click at [446, 272] on input "5 stars" at bounding box center [440, 266] width 11 height 11
checkbox input "false"
click at [454, 292] on label "4 stars" at bounding box center [453, 296] width 37 height 19
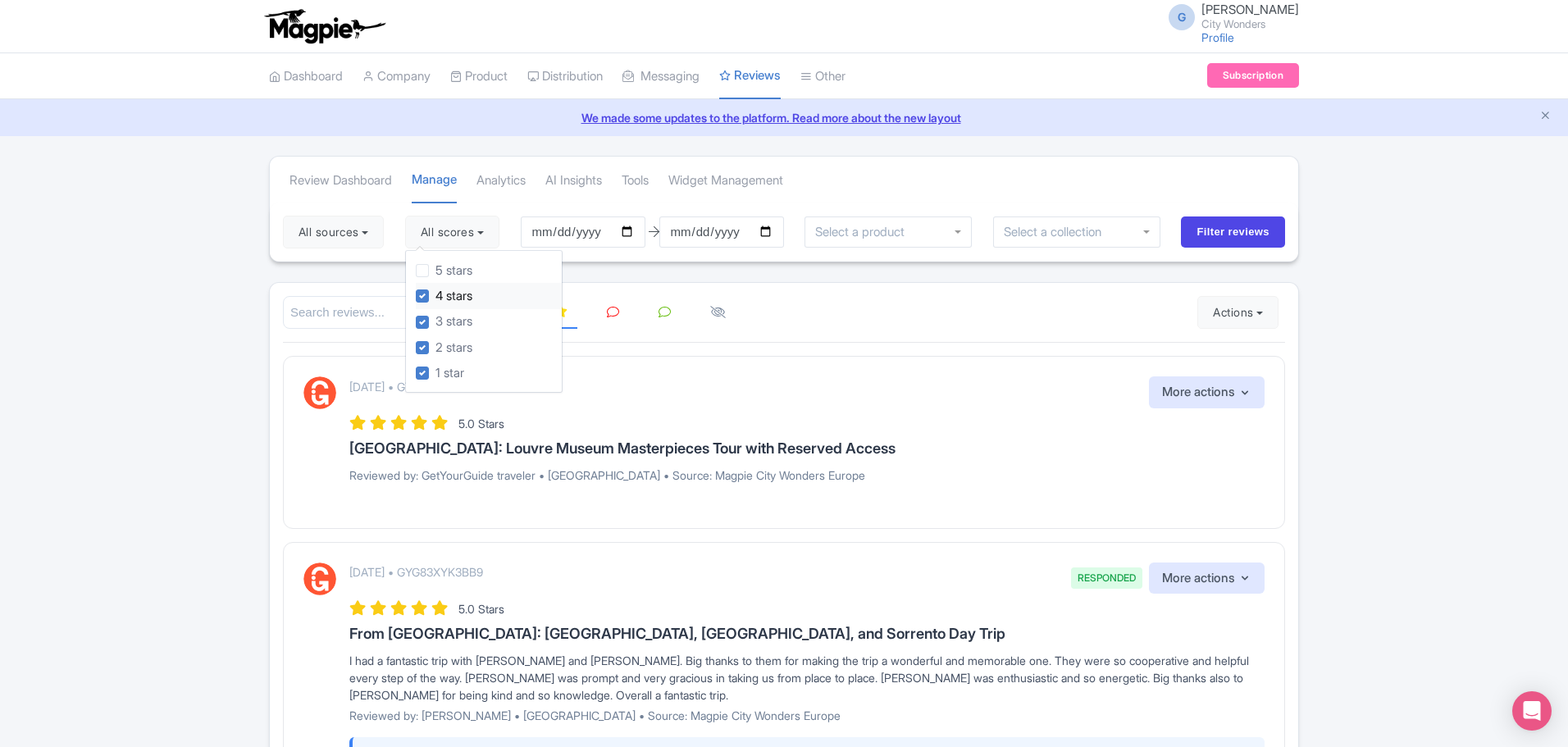
click at [446, 292] on input "4 stars" at bounding box center [440, 292] width 11 height 11
checkbox input "false"
click at [455, 312] on label "3 stars" at bounding box center [453, 321] width 37 height 19
click at [446, 312] on input "3 stars" at bounding box center [440, 317] width 11 height 11
click at [456, 320] on label "3 stars" at bounding box center [453, 321] width 37 height 19
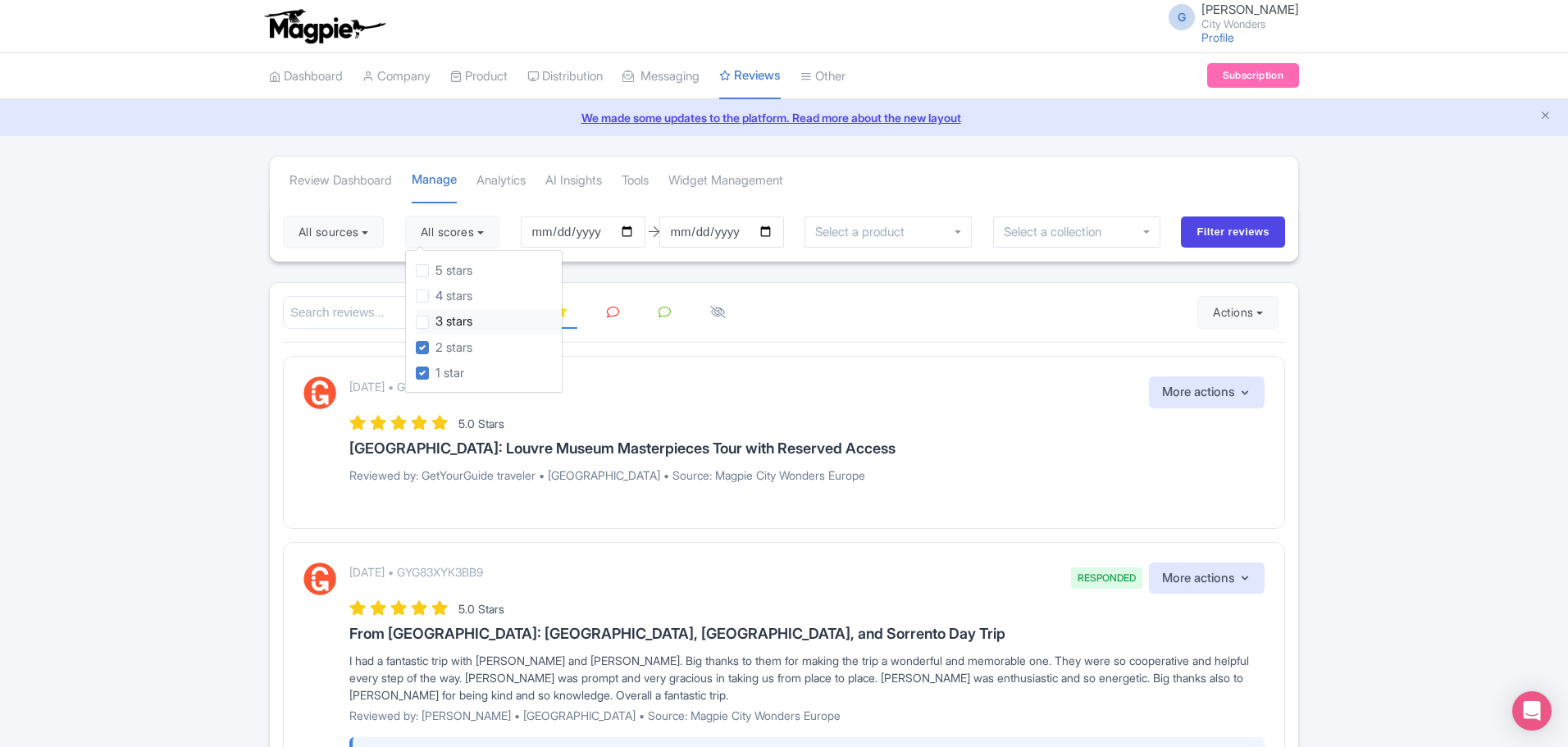
click at [446, 320] on input "3 stars" at bounding box center [440, 317] width 11 height 11
checkbox input "true"
click at [1231, 234] on input "Filter reviews" at bounding box center [1233, 231] width 104 height 31
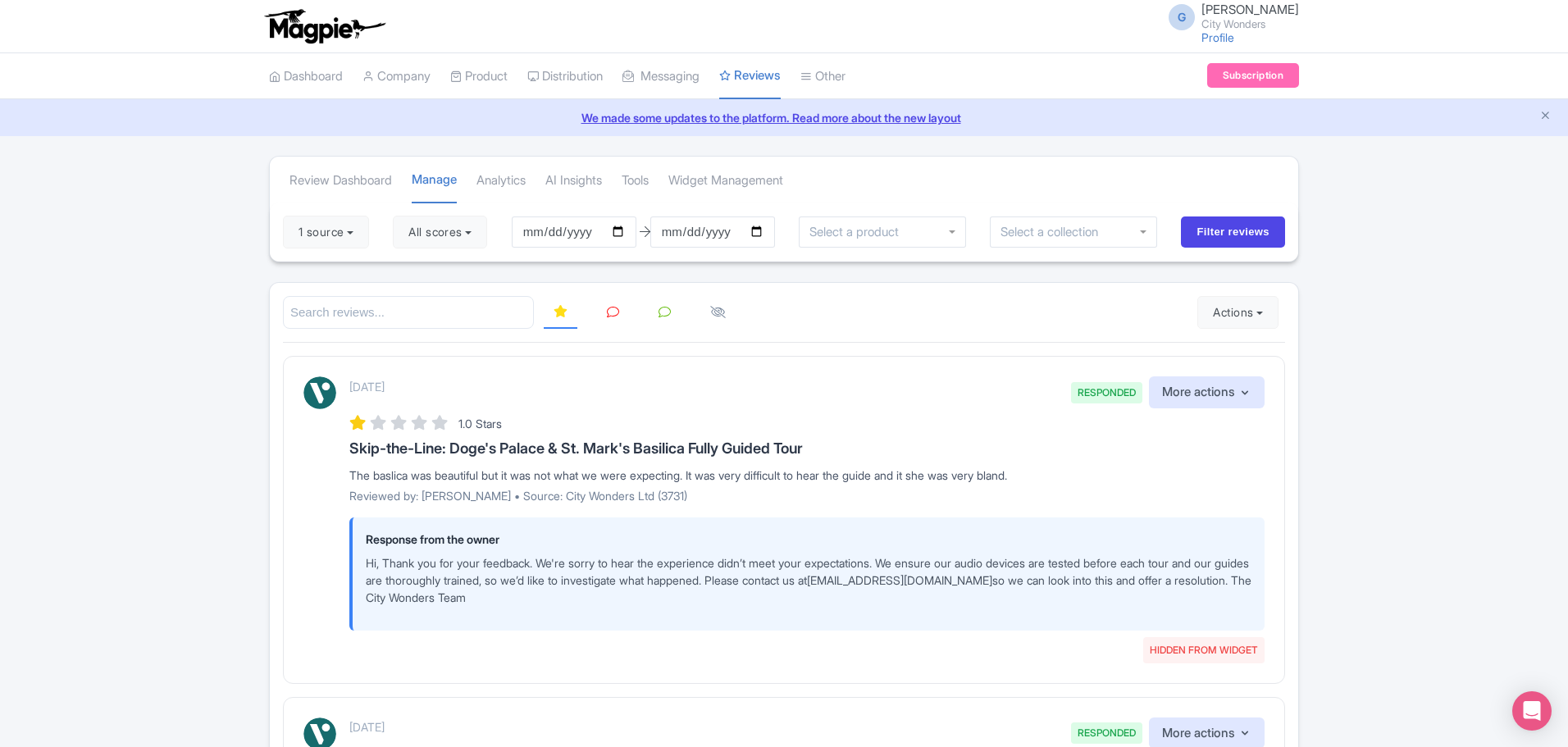
click at [661, 313] on icon at bounding box center [664, 311] width 12 height 12
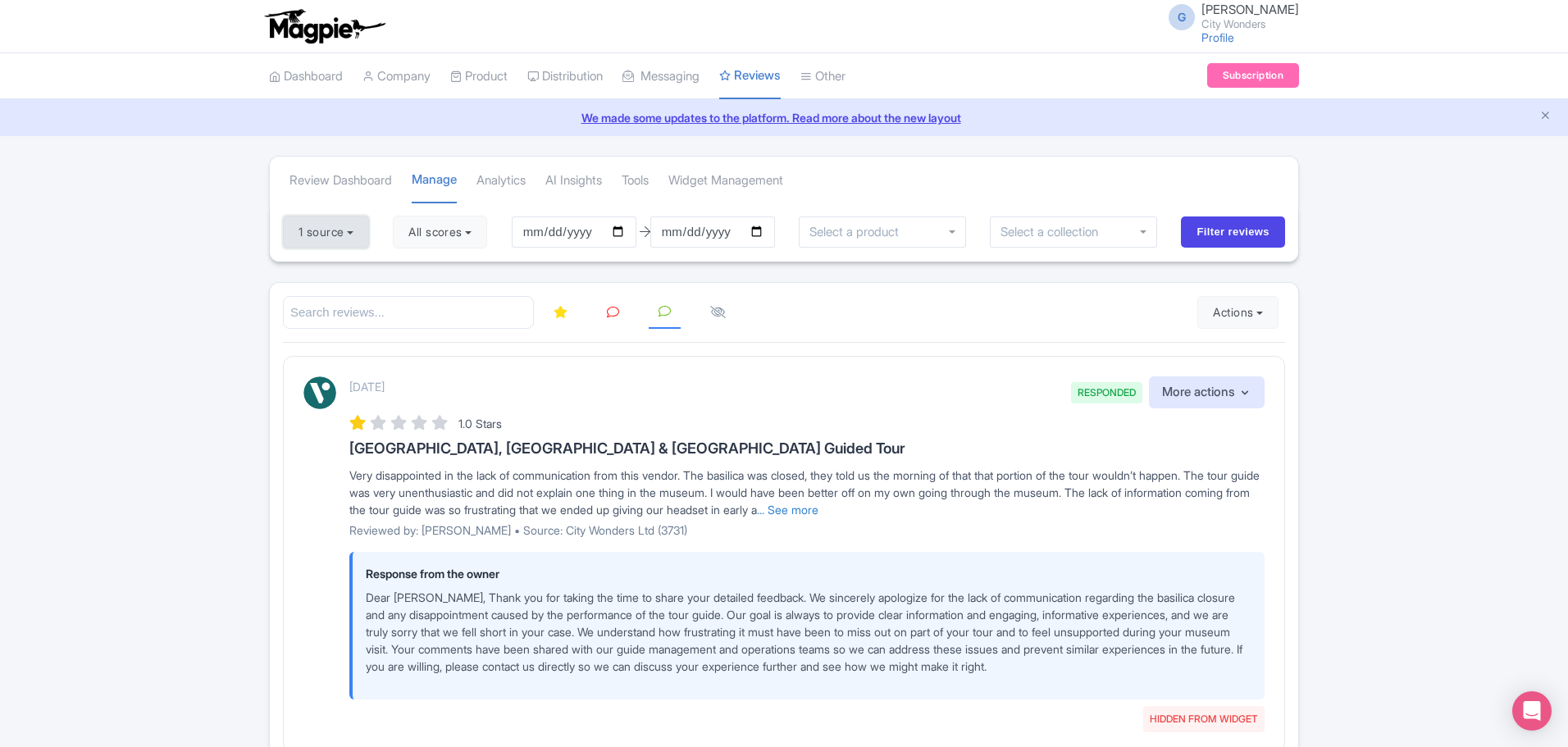
click at [338, 226] on button "1 source" at bounding box center [325, 231] width 86 height 33
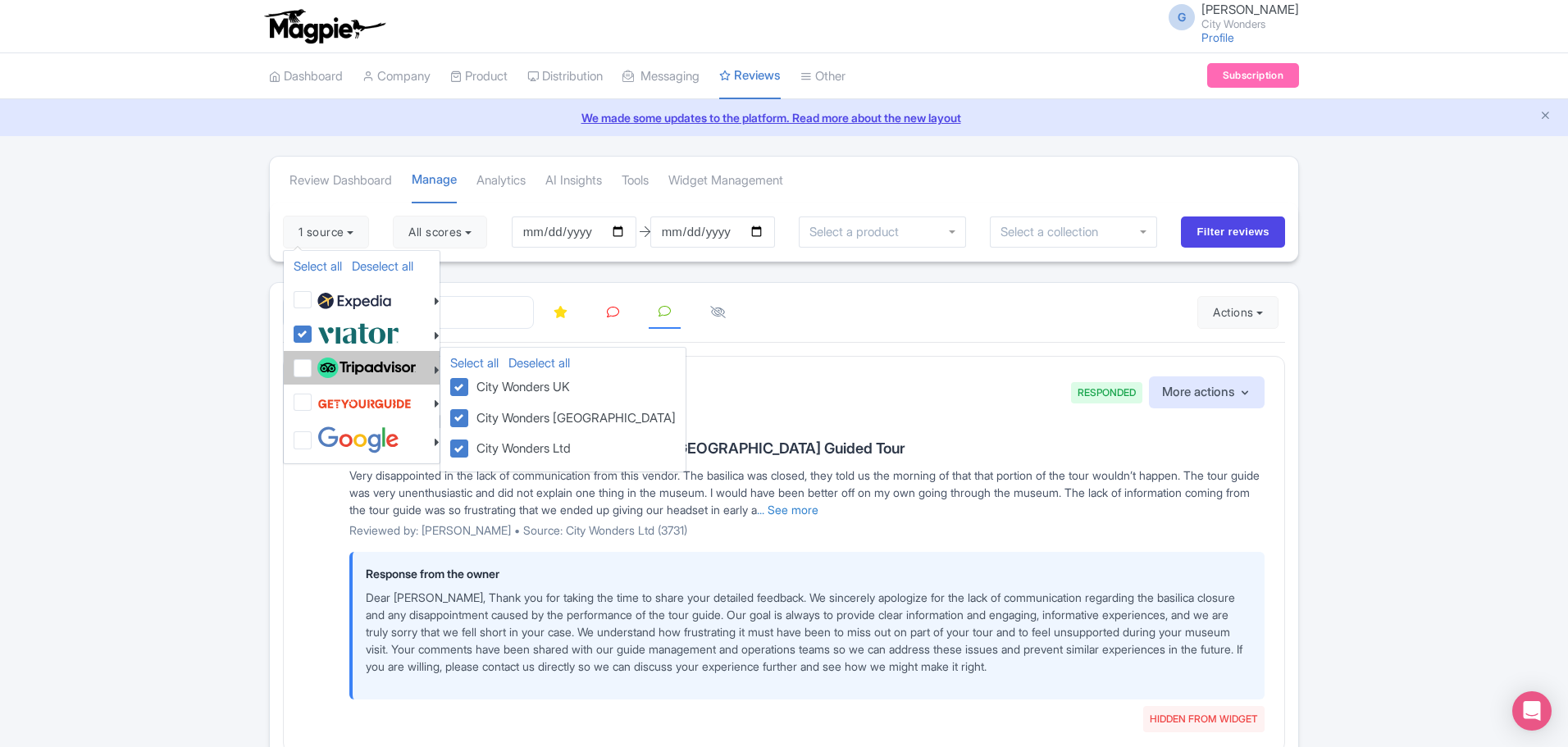
click at [334, 367] on img at bounding box center [366, 367] width 98 height 21
click at [324, 365] on input "checkbox" at bounding box center [318, 359] width 11 height 11
checkbox input "true"
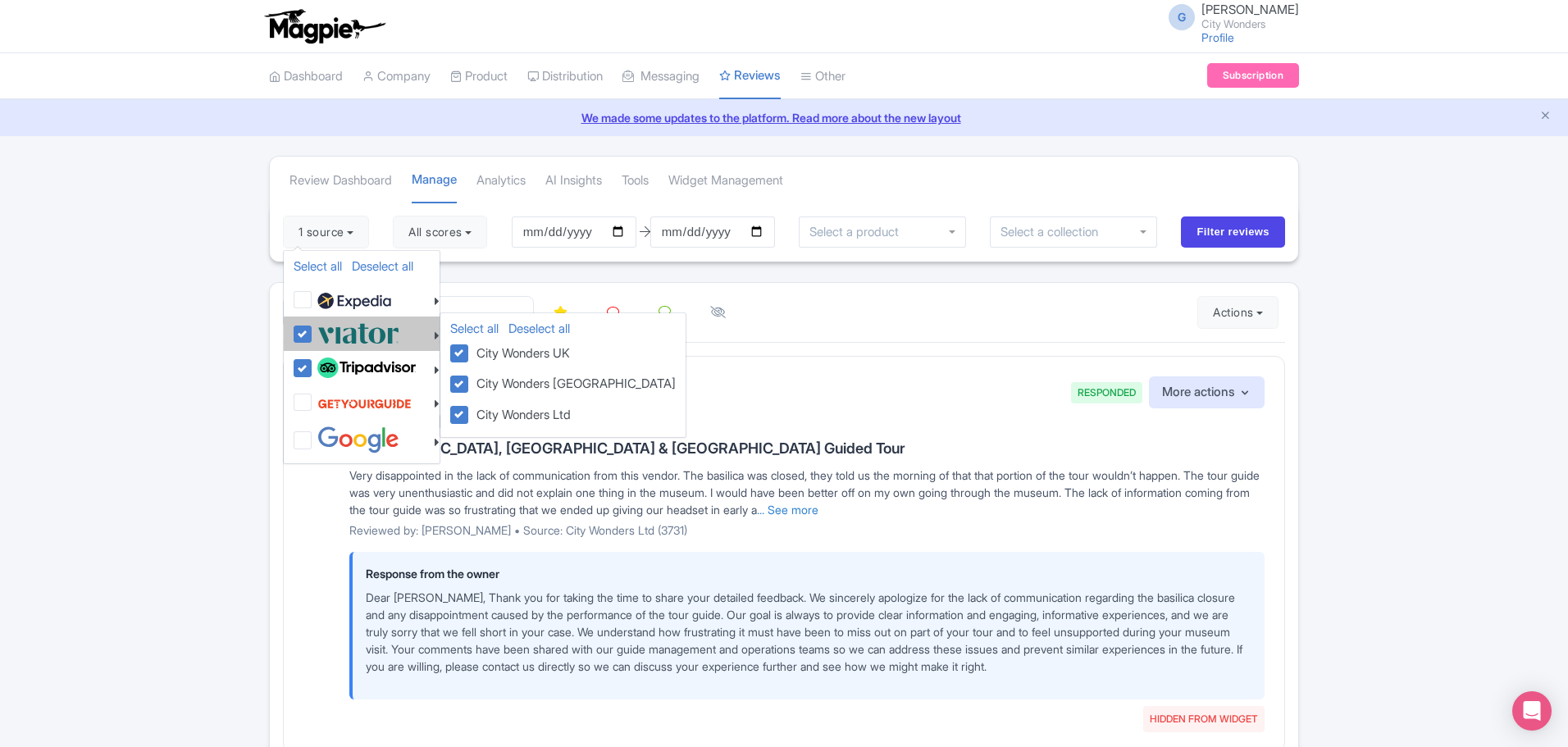
click at [334, 328] on img at bounding box center [358, 332] width 82 height 27
click at [324, 328] on input "checkbox" at bounding box center [318, 324] width 11 height 11
checkbox input "false"
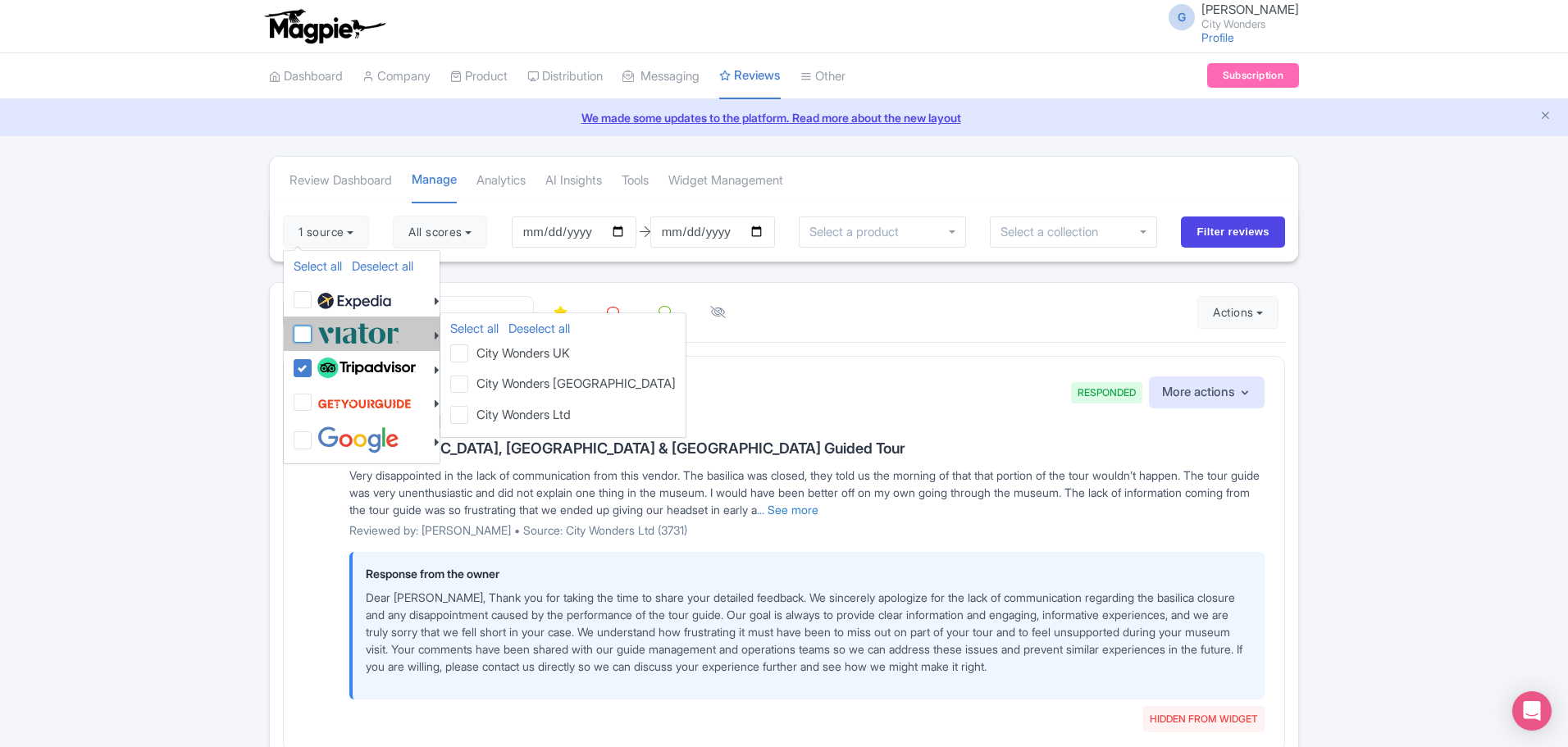
checkbox input "false"
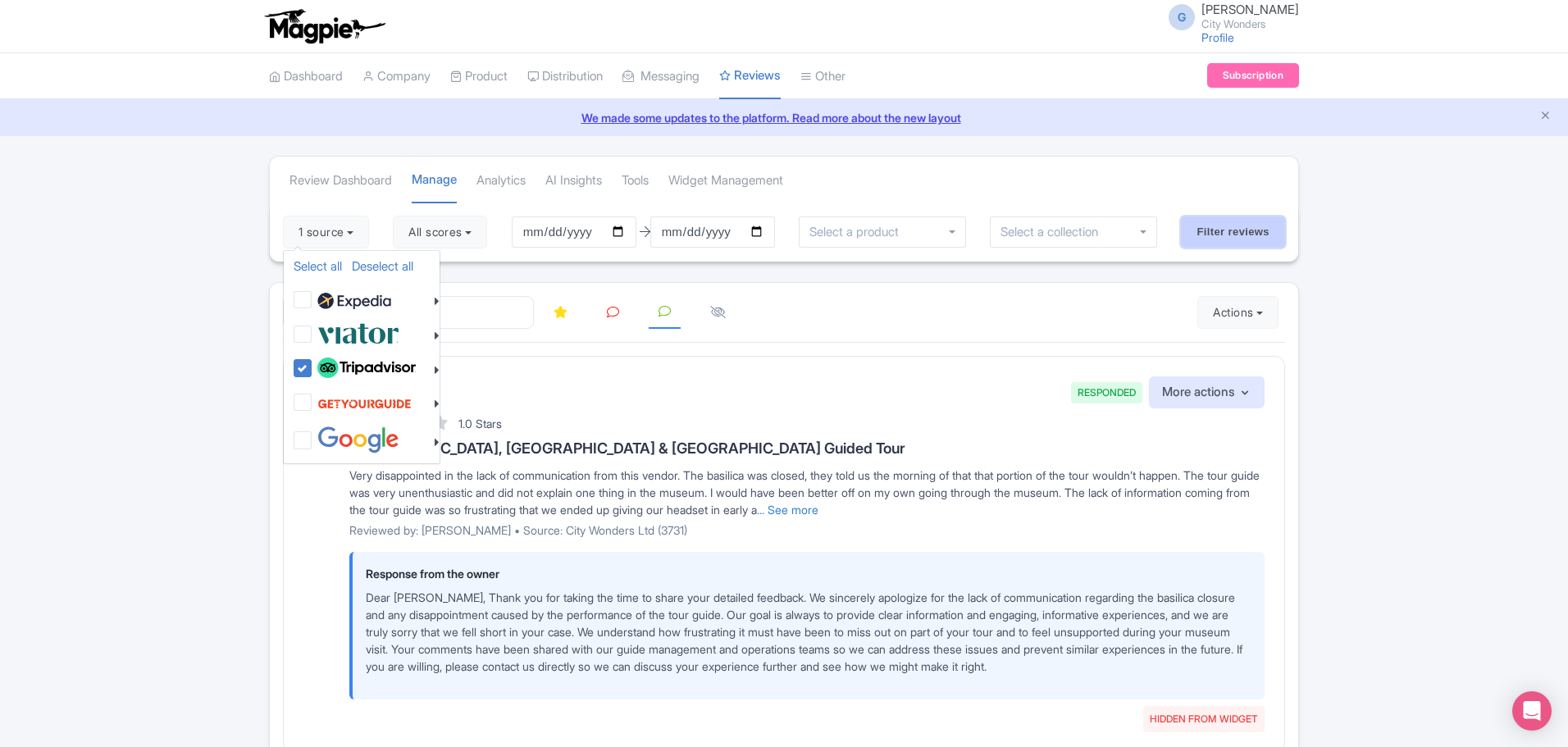
click at [1272, 226] on input "Filter reviews" at bounding box center [1233, 231] width 104 height 31
